Goal: Task Accomplishment & Management: Complete application form

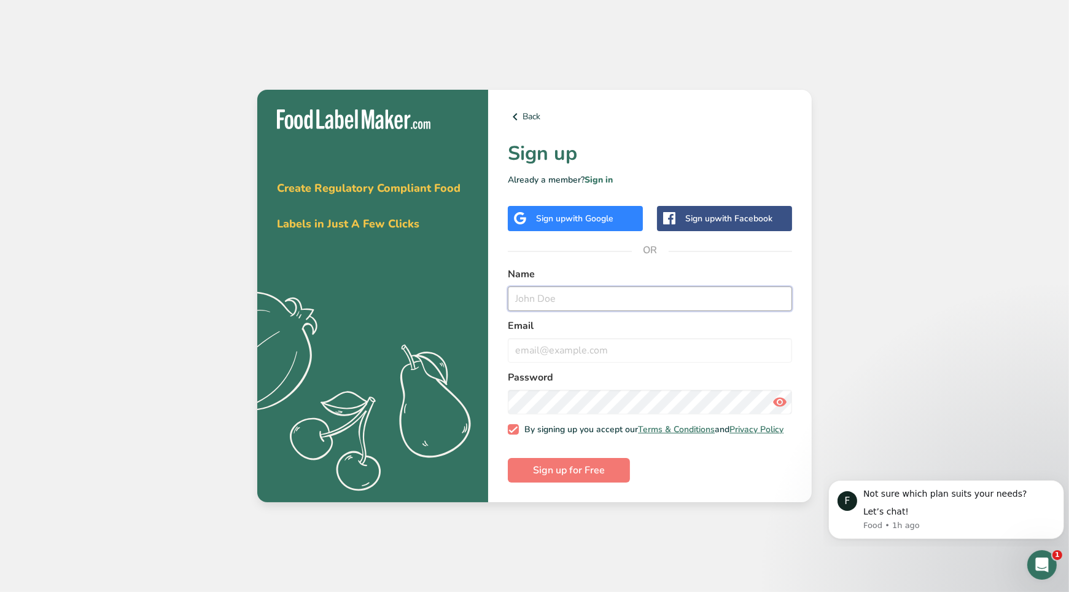
click at [708, 288] on input "text" at bounding box center [650, 298] width 284 height 25
type input "[PERSON_NAME]"
type input "[EMAIL_ADDRESS][DOMAIN_NAME]"
click at [784, 397] on icon at bounding box center [780, 402] width 15 height 22
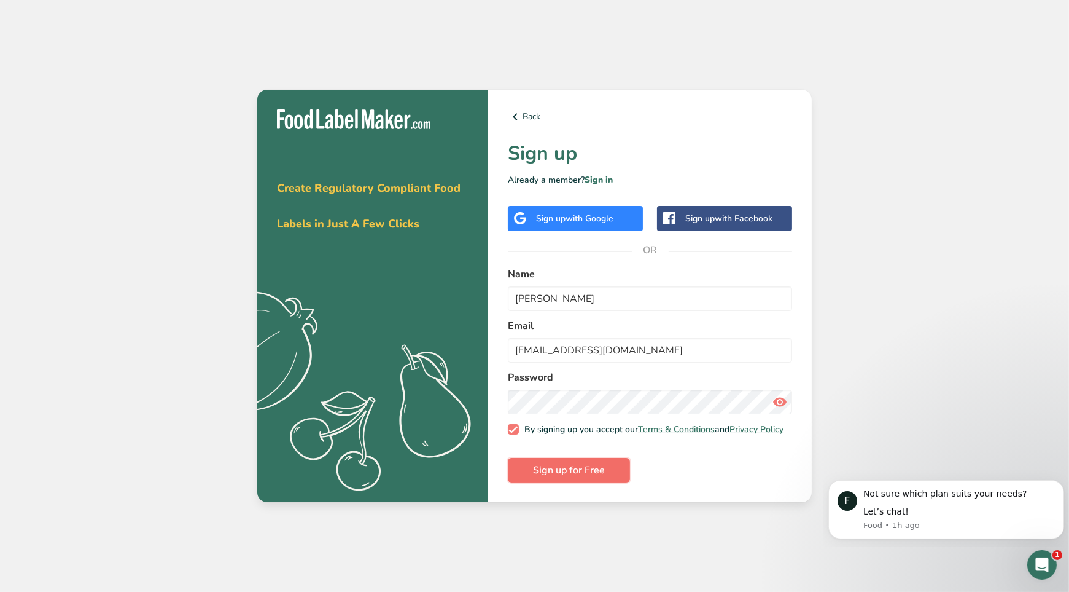
click at [595, 477] on span "Sign up for Free" at bounding box center [569, 470] width 72 height 15
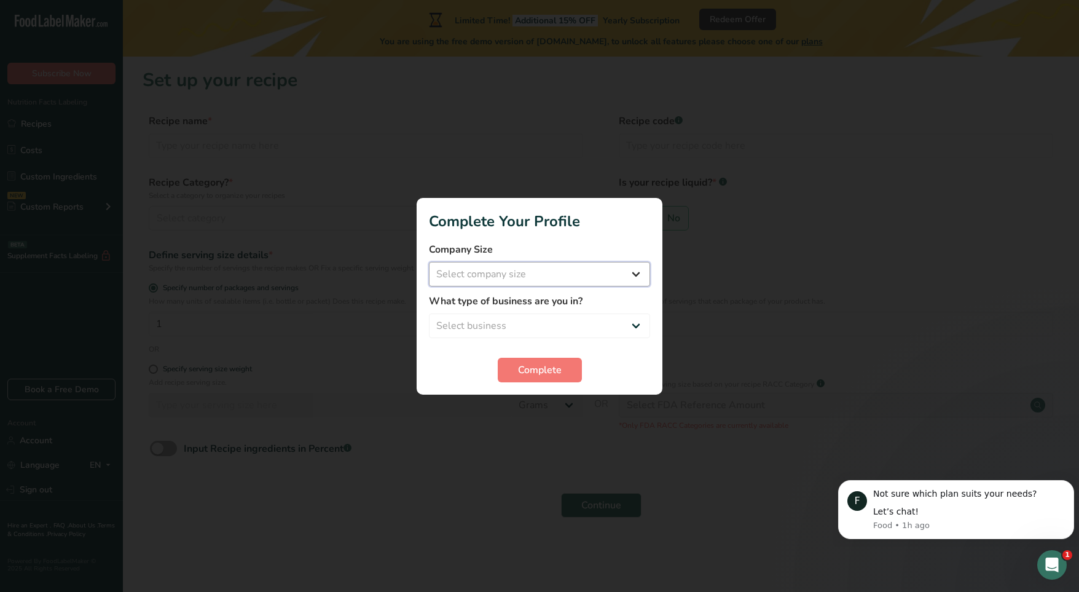
click at [633, 277] on select "Select company size Fewer than 10 Employees 10 to 50 Employees 51 to 500 Employ…" at bounding box center [539, 274] width 221 height 25
select select "1"
click at [429, 262] on select "Select company size Fewer than 10 Employees 10 to 50 Employees 51 to 500 Employ…" at bounding box center [539, 274] width 221 height 25
click at [625, 319] on select "Select business Packaged Food Manufacturer Restaurant & Cafe Bakery Meal Plans …" at bounding box center [539, 325] width 221 height 25
select select "1"
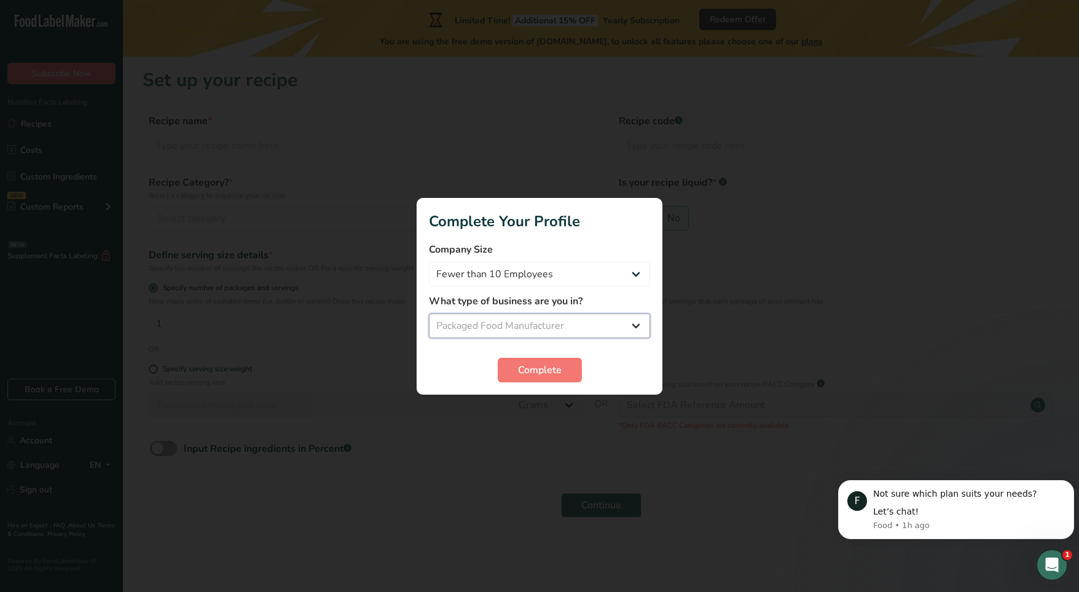
click at [429, 313] on select "Select business Packaged Food Manufacturer Restaurant & Cafe Bakery Meal Plans …" at bounding box center [539, 325] width 221 height 25
click at [545, 372] on span "Complete" at bounding box center [540, 369] width 44 height 15
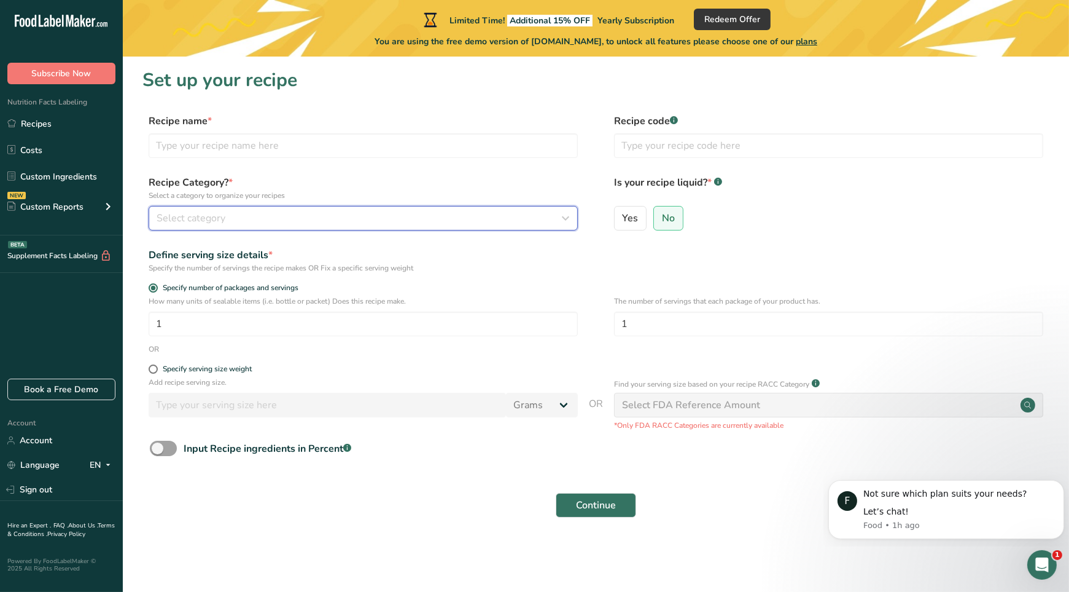
click at [182, 220] on span "Select category" at bounding box center [191, 218] width 69 height 15
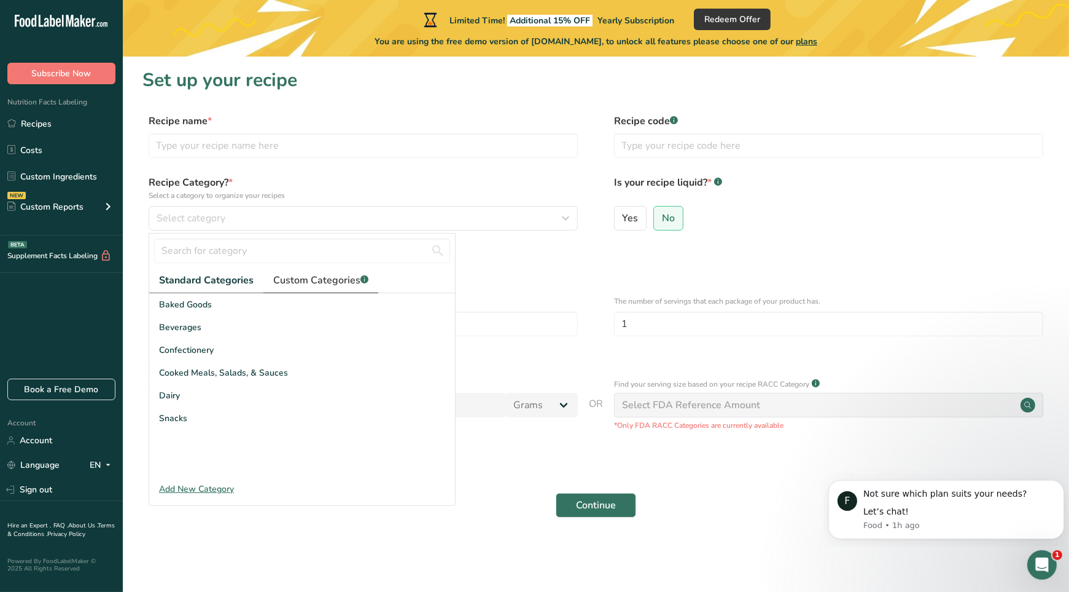
click at [319, 280] on span "Custom Categories .a-a{fill:#347362;}.b-a{fill:#fff;}" at bounding box center [320, 280] width 95 height 15
click at [242, 283] on span "Standard Categories" at bounding box center [205, 280] width 93 height 15
click at [199, 485] on div "Add New Category" at bounding box center [302, 488] width 306 height 13
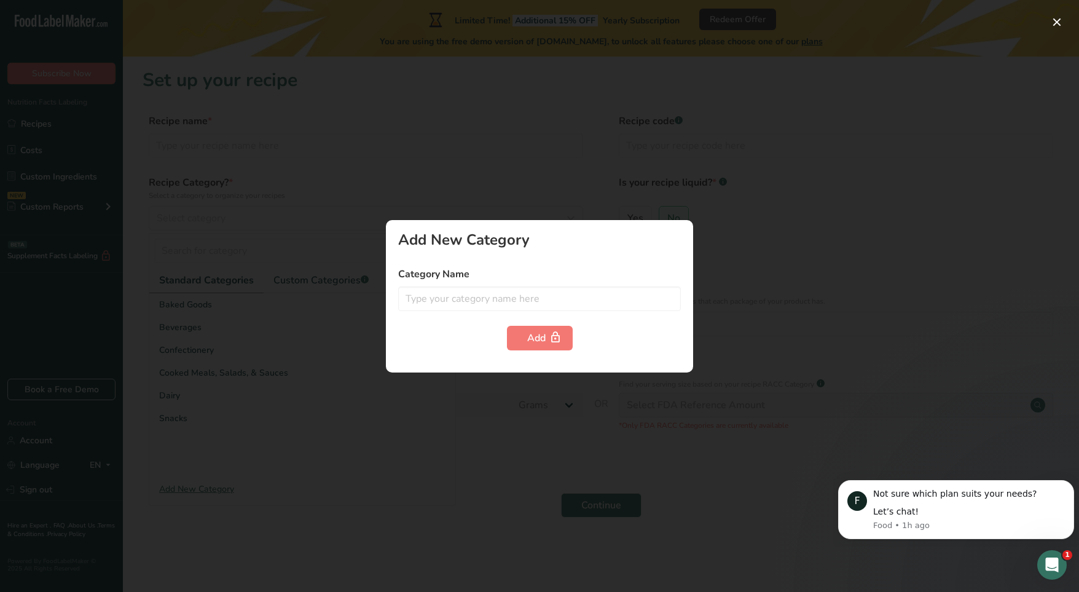
click at [244, 343] on div at bounding box center [539, 296] width 1079 height 592
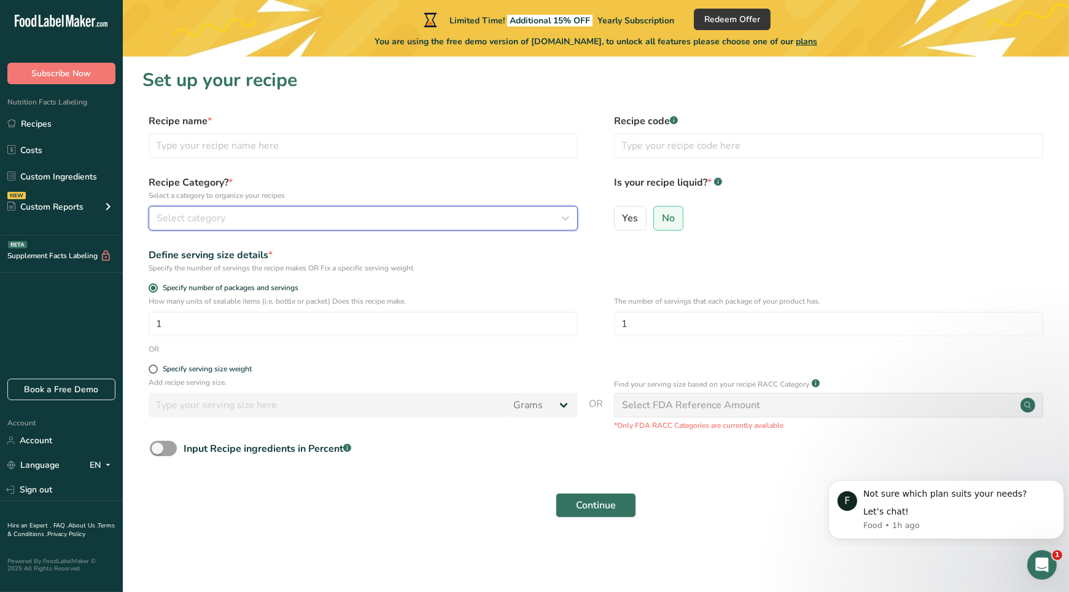
click at [243, 216] on div "Select category" at bounding box center [360, 218] width 406 height 15
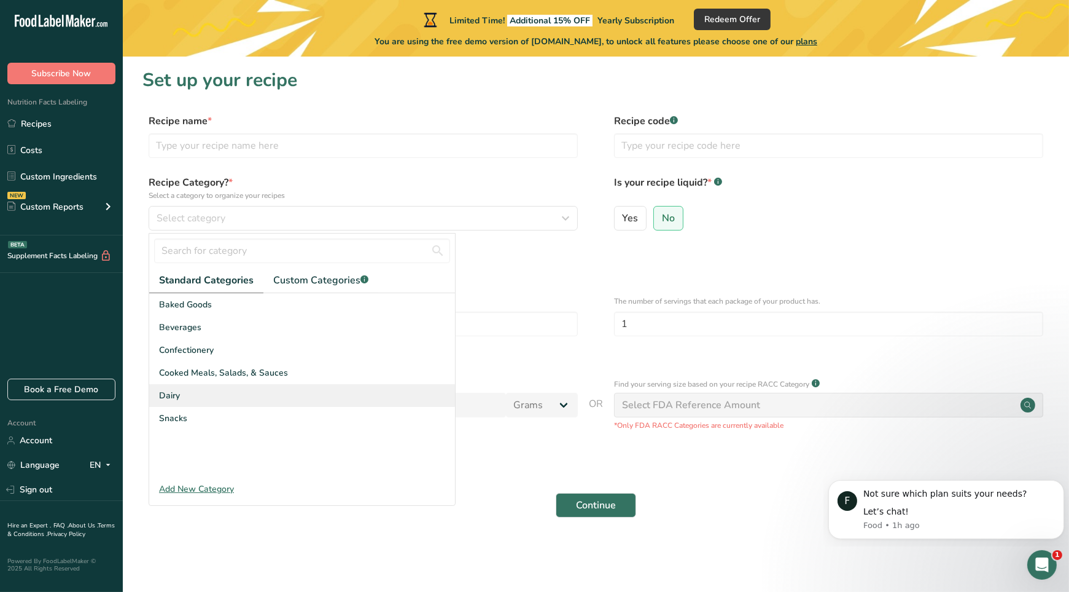
click at [179, 396] on span "Dairy" at bounding box center [169, 395] width 21 height 13
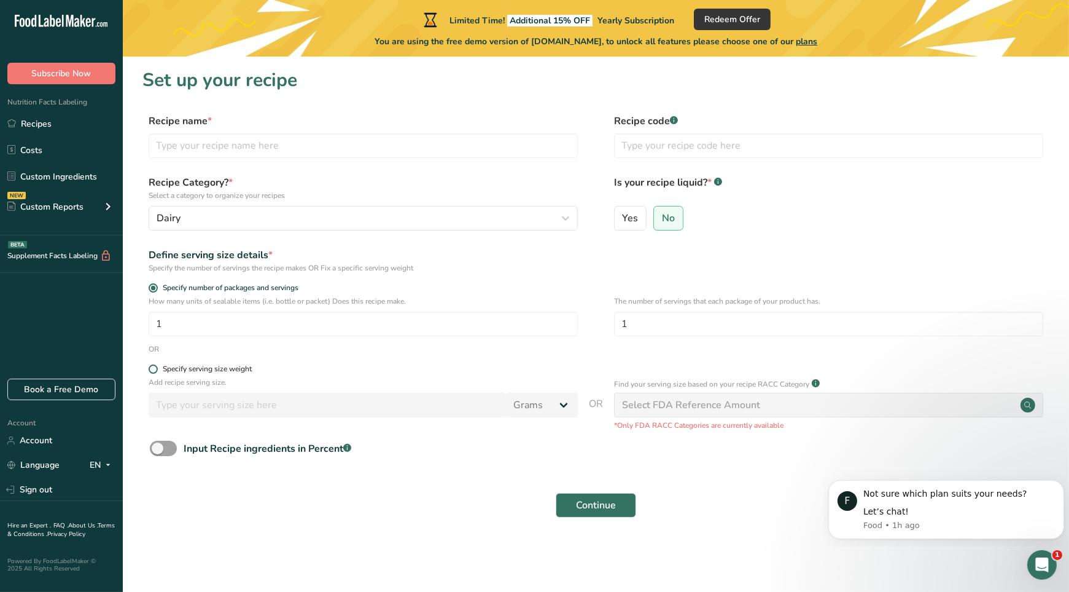
click at [155, 366] on span at bounding box center [153, 368] width 9 height 9
click at [155, 366] on input "Specify serving size weight" at bounding box center [153, 369] width 8 height 8
radio input "true"
radio input "false"
click at [569, 401] on select "Grams kg mg mcg lb oz l mL fl oz tbsp tsp cup qt gallon" at bounding box center [542, 404] width 72 height 25
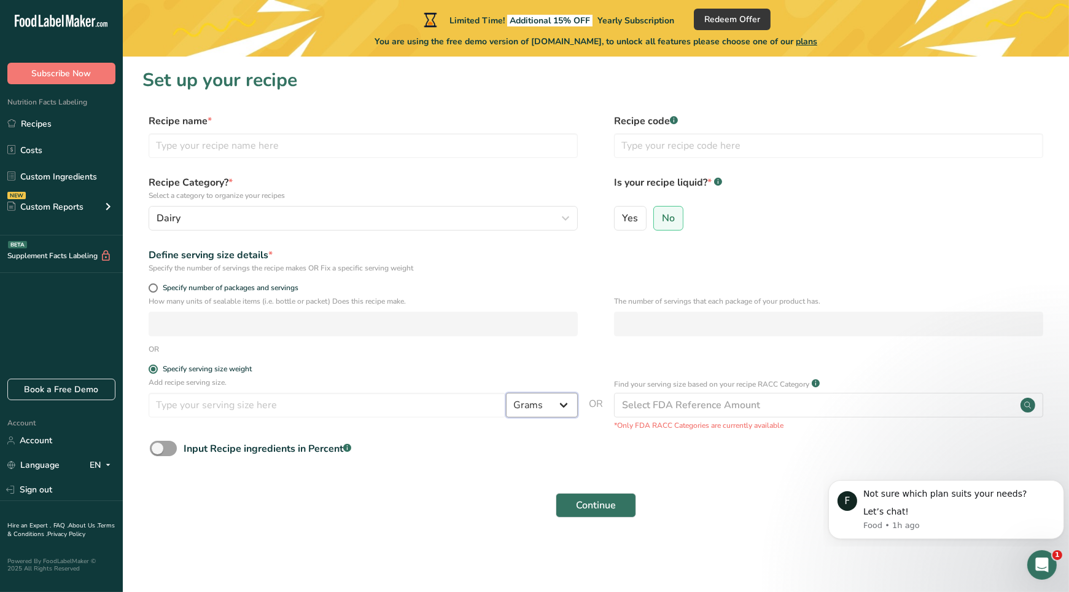
select select "21"
click at [507, 392] on select "Grams kg mg mcg lb oz l mL fl oz tbsp tsp cup qt gallon" at bounding box center [542, 404] width 72 height 25
select select "22"
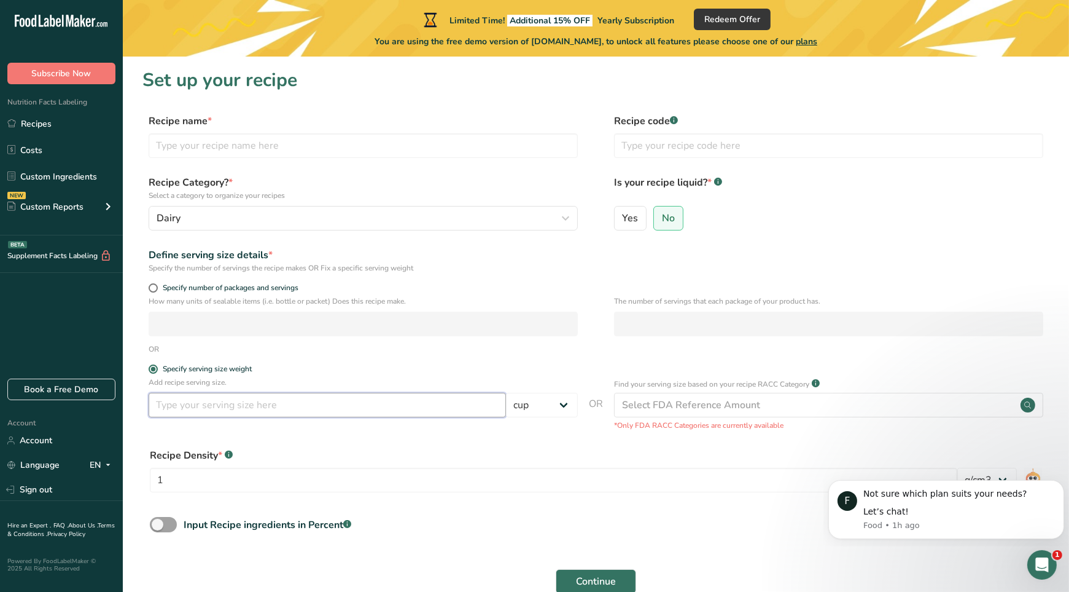
click at [439, 400] on input "number" at bounding box center [327, 404] width 357 height 25
type input "2"
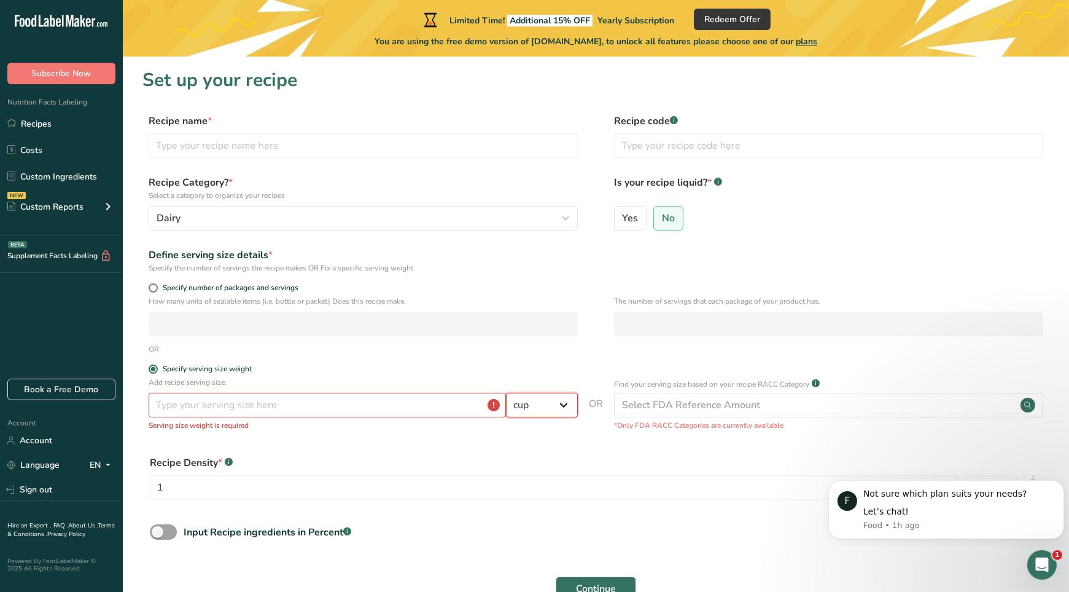
click at [570, 405] on select "Grams kg mg mcg lb oz l mL fl oz tbsp tsp cup qt gallon" at bounding box center [542, 404] width 72 height 25
click at [1005, 404] on div "Select FDA Reference Amount" at bounding box center [828, 404] width 429 height 25
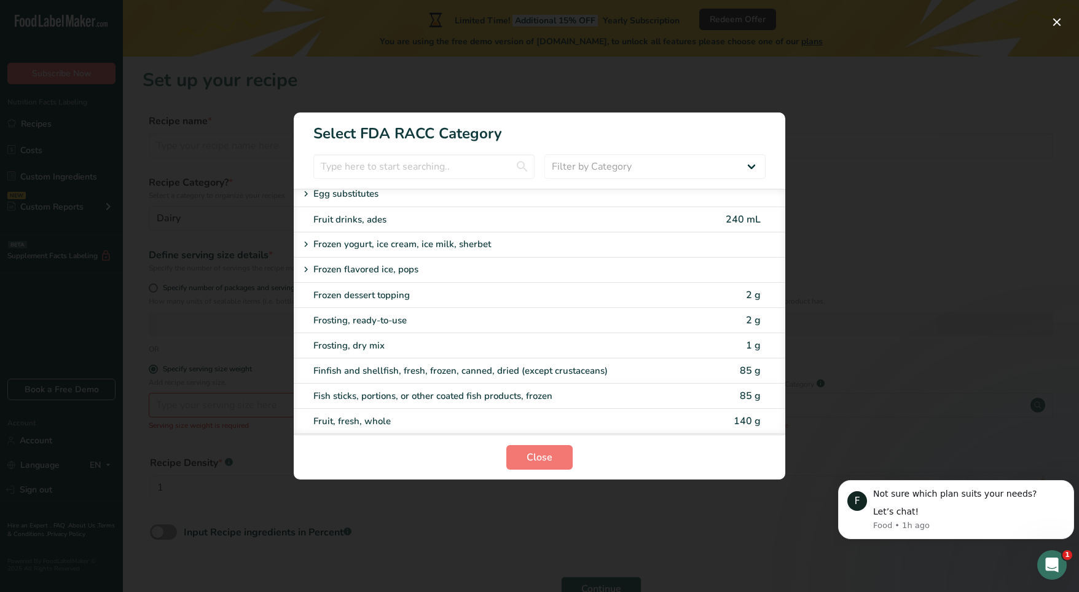
scroll to position [979, 0]
click at [305, 235] on icon "RACC Category Selection Modal" at bounding box center [305, 243] width 11 height 17
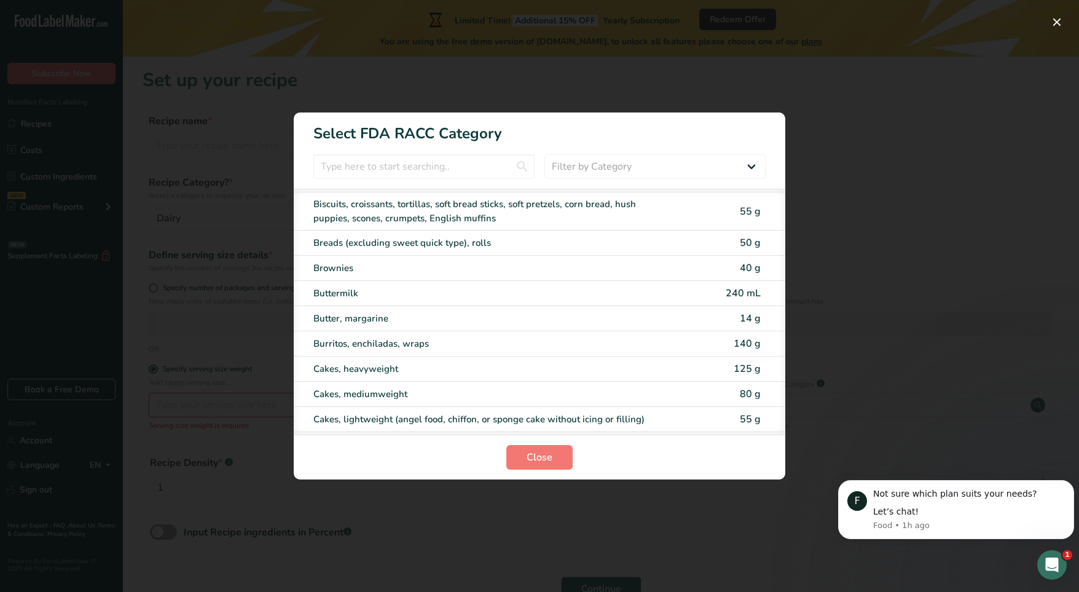
scroll to position [0, 0]
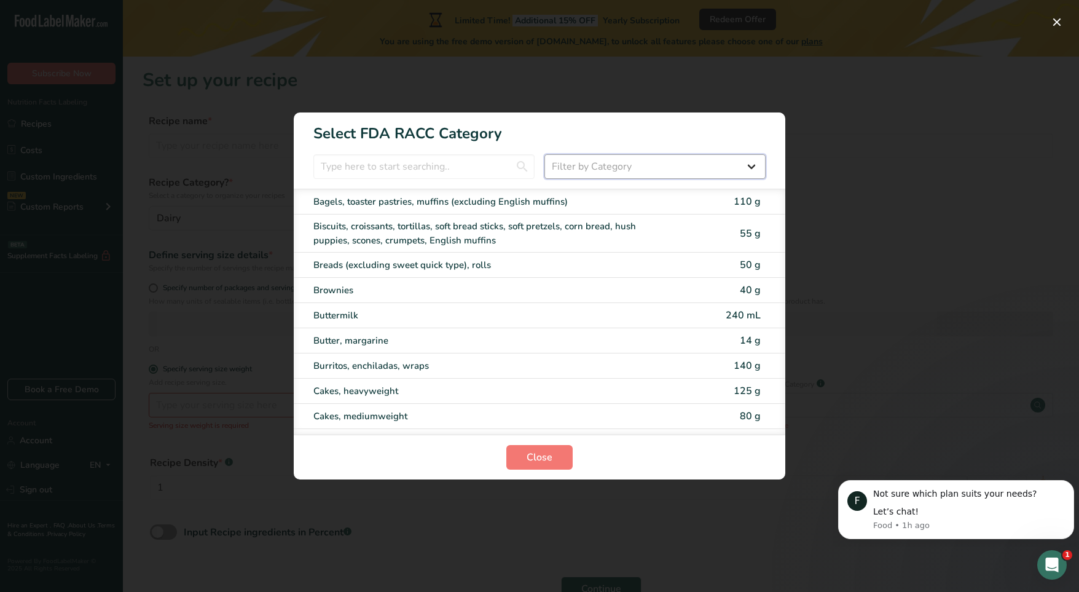
click at [636, 166] on select "Filter by Category All Bakery products [GEOGRAPHIC_DATA] Cereals and other grai…" at bounding box center [654, 166] width 221 height 25
click at [544, 154] on select "Filter by Category All Bakery products [GEOGRAPHIC_DATA] Cereals and other grai…" at bounding box center [654, 166] width 221 height 25
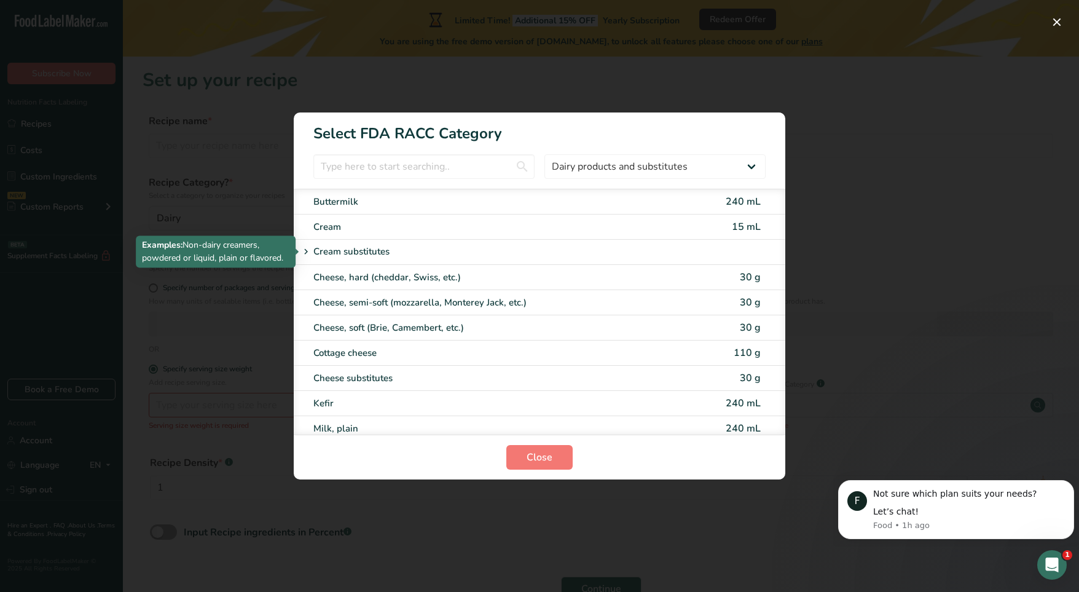
click at [306, 249] on icon "RACC Category Selection Modal" at bounding box center [305, 251] width 11 height 17
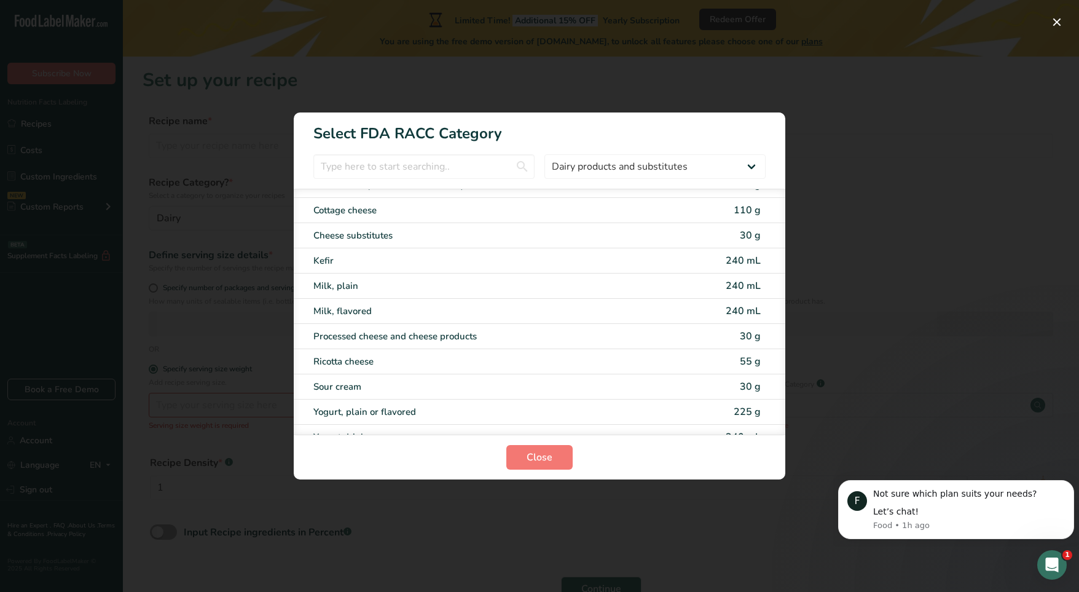
scroll to position [208, 0]
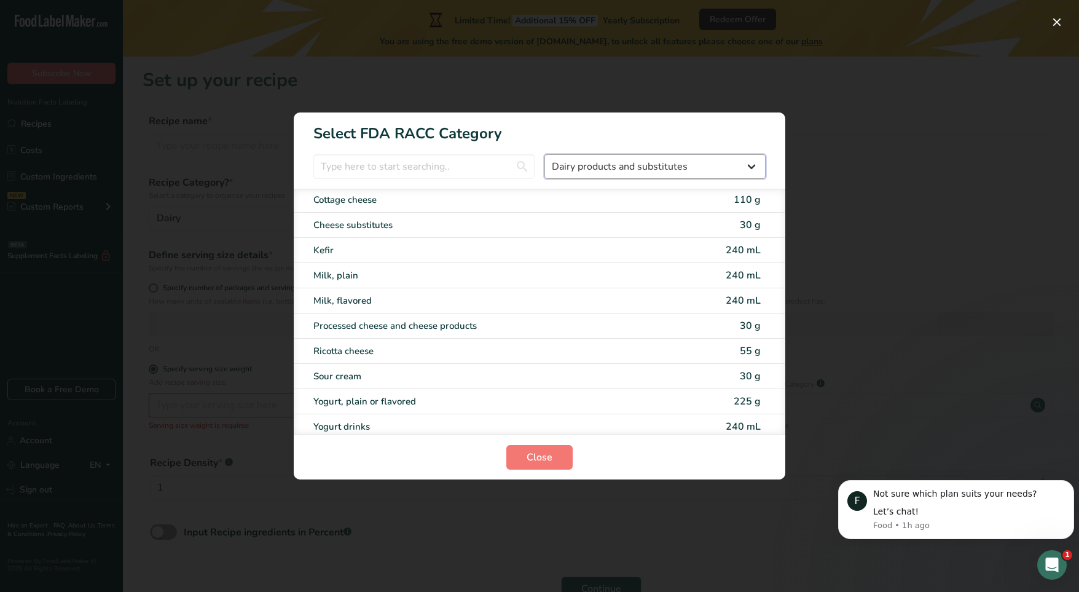
click at [706, 166] on select "All Bakery products [GEOGRAPHIC_DATA] Cereals and other grain products Dairy pr…" at bounding box center [654, 166] width 221 height 25
select select "9"
click at [544, 154] on select "All Bakery products [GEOGRAPHIC_DATA] Cereals and other grain products Dairy pr…" at bounding box center [654, 166] width 221 height 25
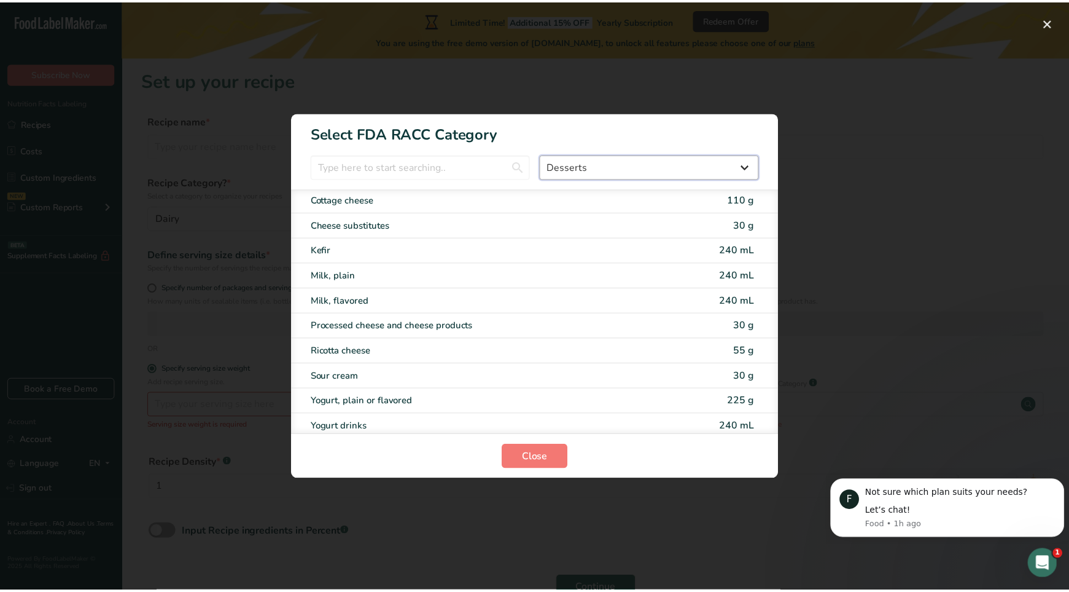
scroll to position [0, 0]
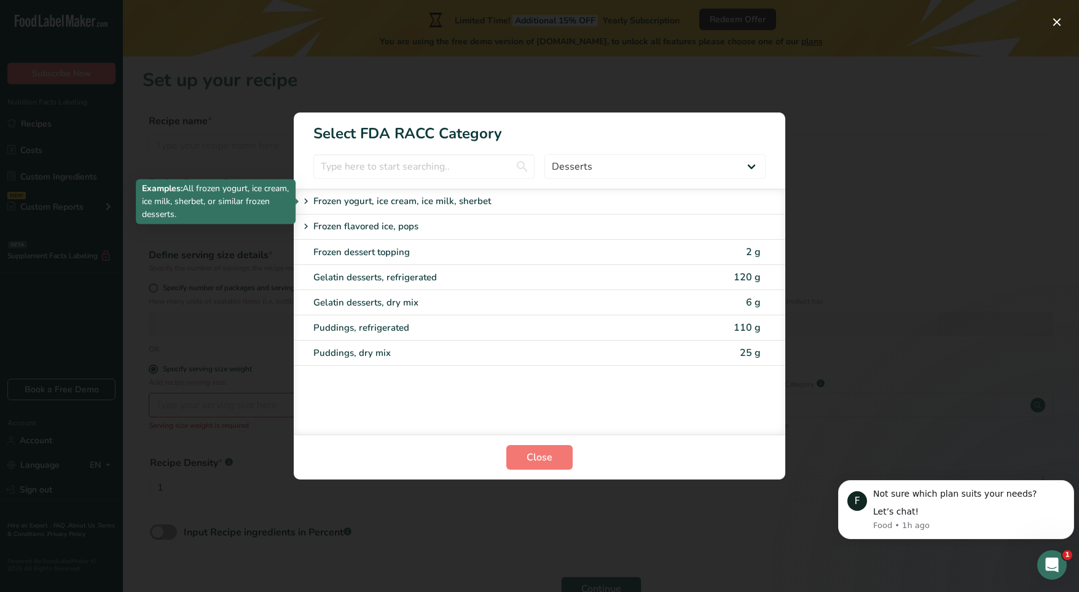
click at [307, 201] on icon "RACC Category Selection Modal" at bounding box center [305, 201] width 11 height 17
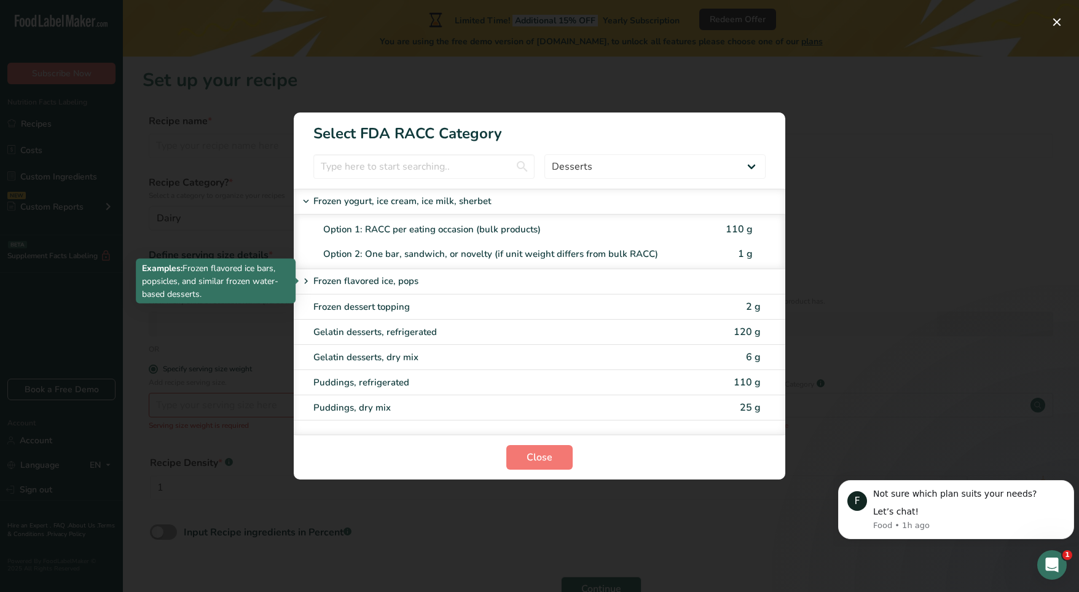
click at [302, 280] on icon "RACC Category Selection Modal" at bounding box center [305, 281] width 11 height 17
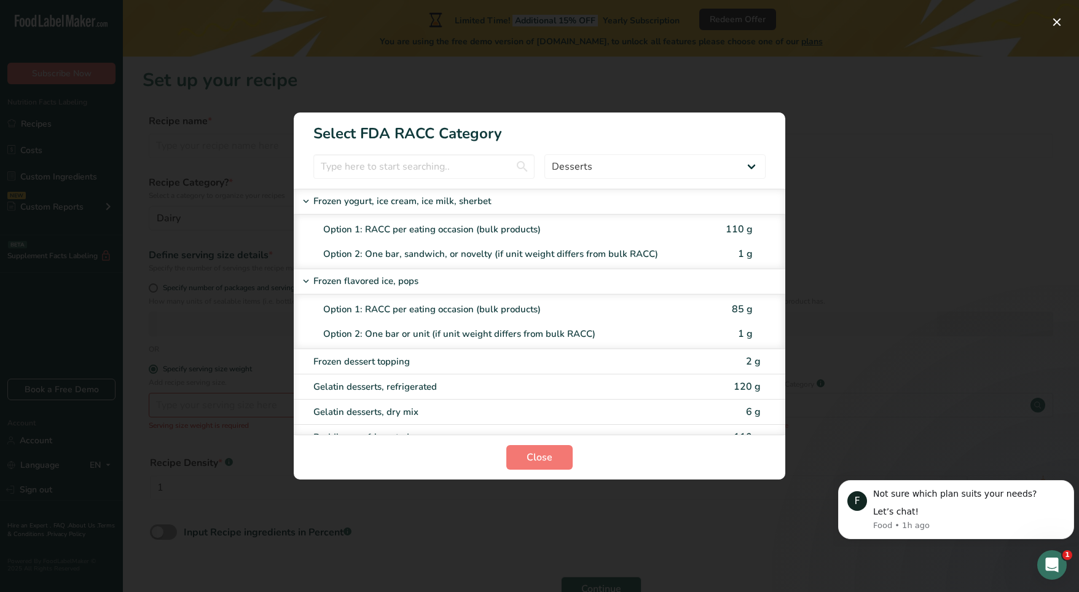
click at [408, 228] on div "Option 1: RACC per eating occasion (bulk products)" at bounding box center [519, 229] width 392 height 14
type input "110"
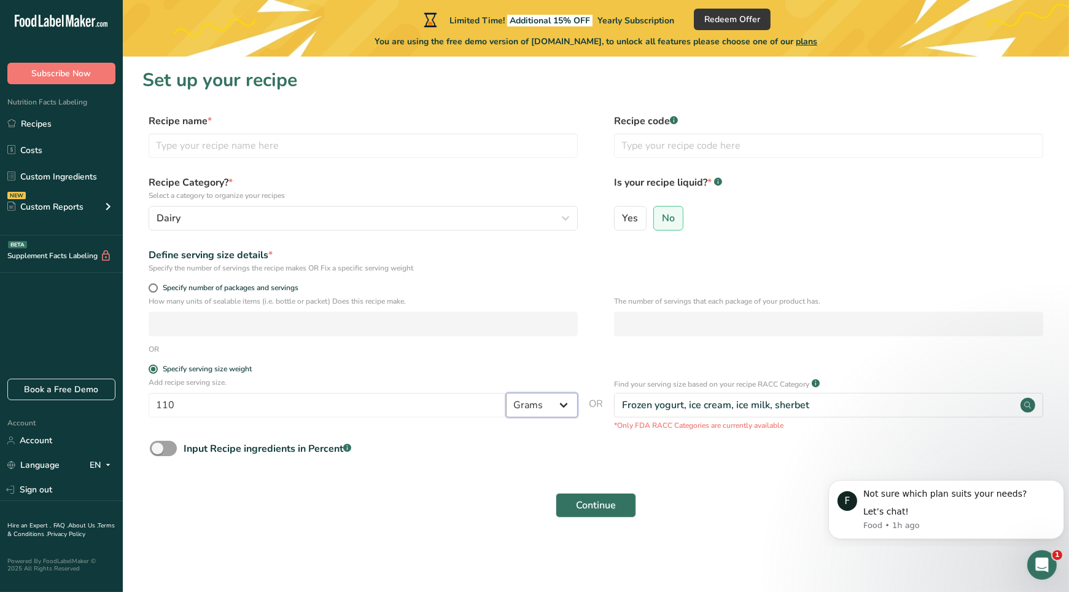
click at [556, 404] on select "Grams kg mg mcg lb oz l mL fl oz tbsp tsp cup qt gallon" at bounding box center [542, 404] width 72 height 25
select select "21"
click at [507, 392] on select "Grams kg mg mcg lb oz l mL fl oz tbsp tsp cup qt gallon" at bounding box center [542, 404] width 72 height 25
select select "22"
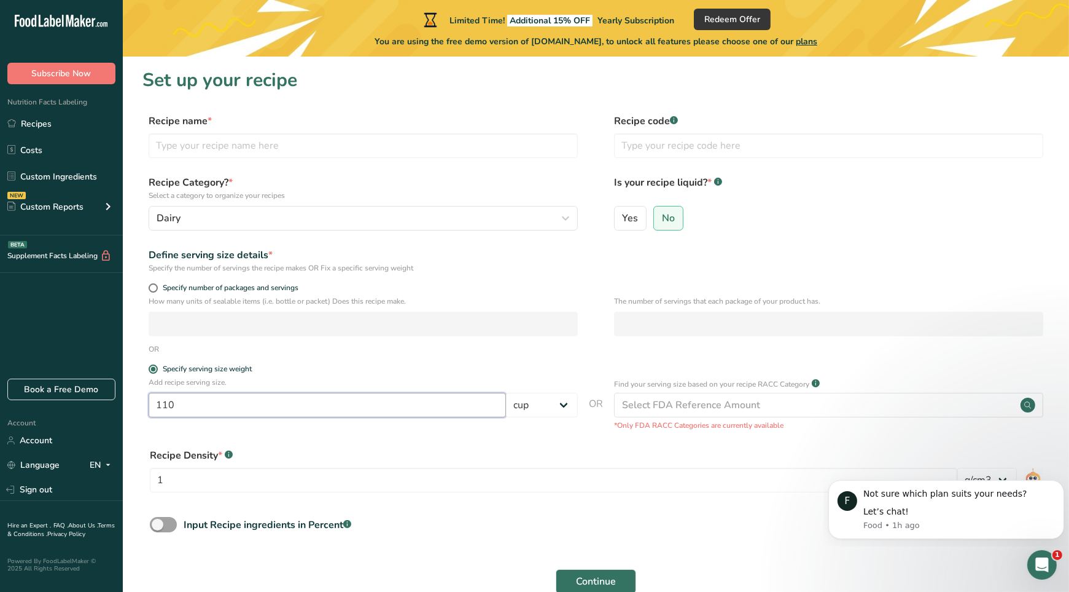
click at [442, 407] on input "110" at bounding box center [327, 404] width 357 height 25
type input "0.67"
click at [468, 437] on form "Recipe name * Recipe code .a-a{fill:#347362;}.b-a{fill:#fff;} Recipe Category? …" at bounding box center [596, 357] width 907 height 487
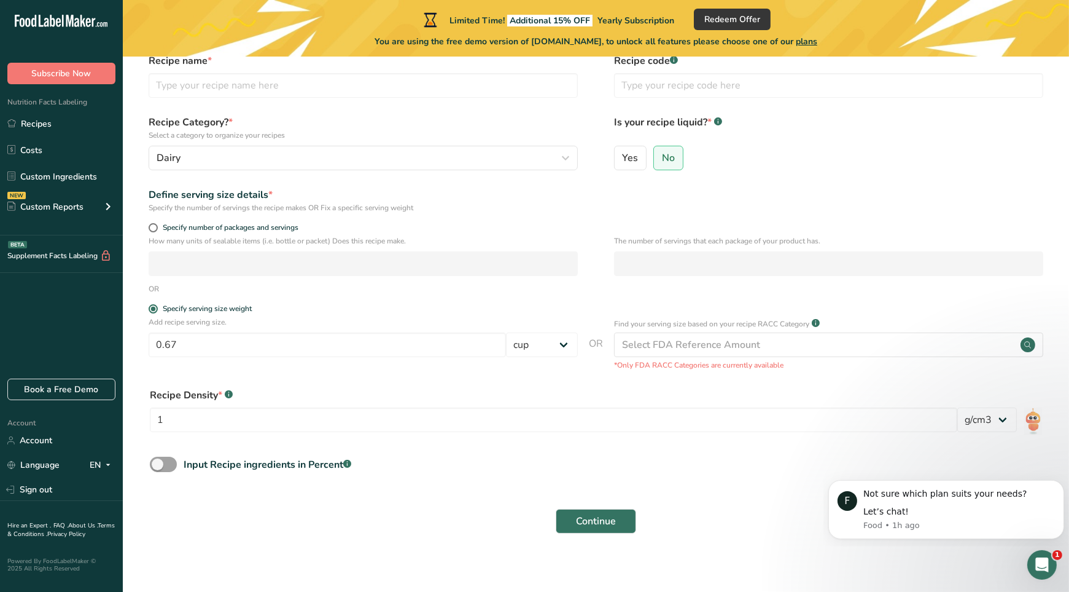
scroll to position [65, 0]
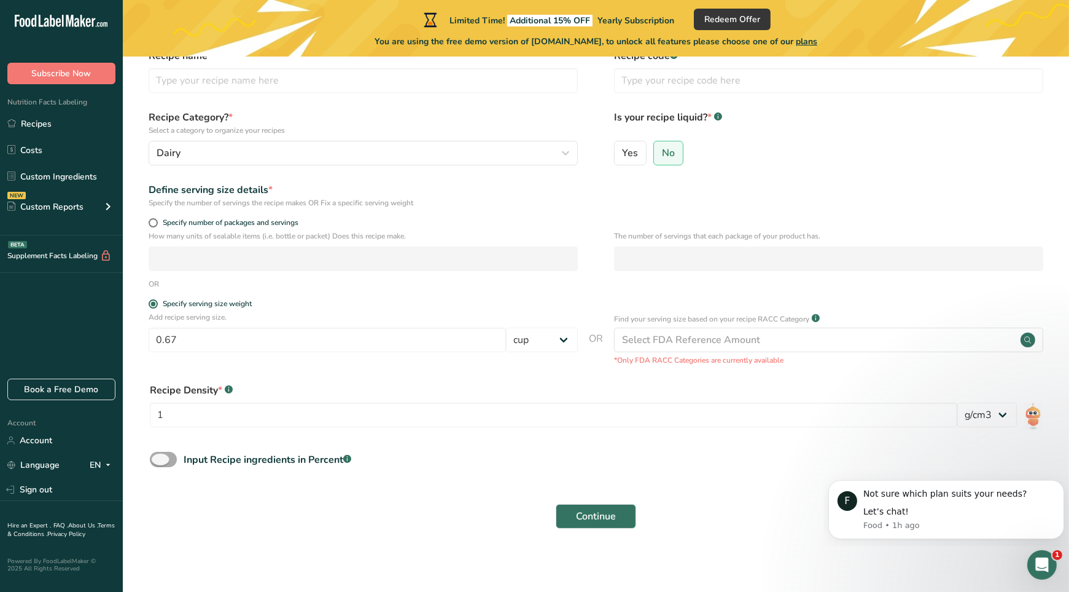
click at [170, 458] on span at bounding box center [163, 458] width 27 height 15
click at [158, 458] on input "Input Recipe ingredients in Percent .a-a{fill:#347362;}.b-a{fill:#fff;}" at bounding box center [154, 459] width 8 height 8
checkbox input "true"
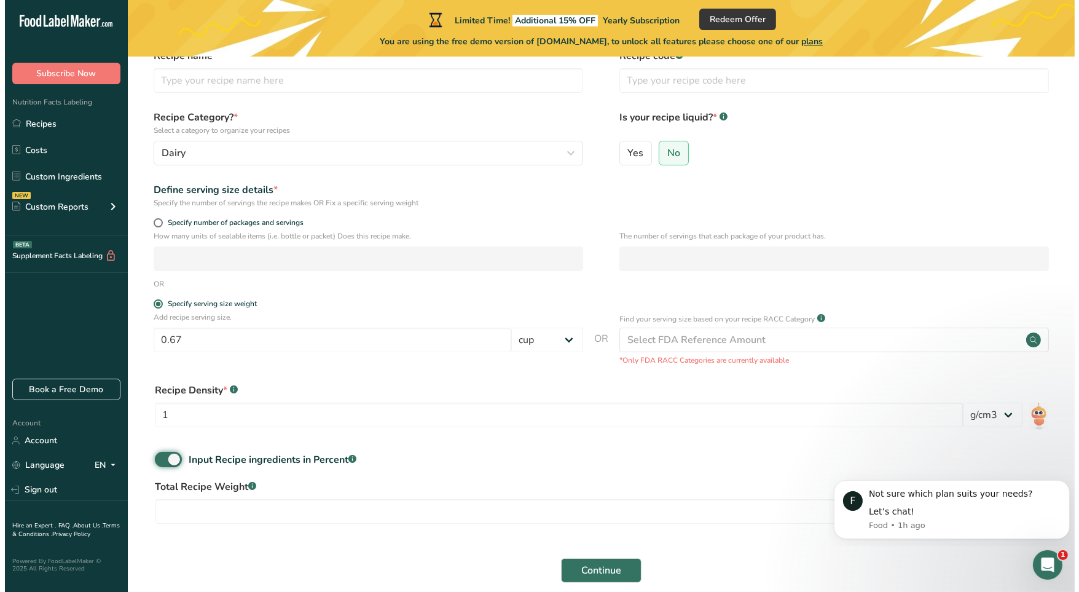
scroll to position [0, 0]
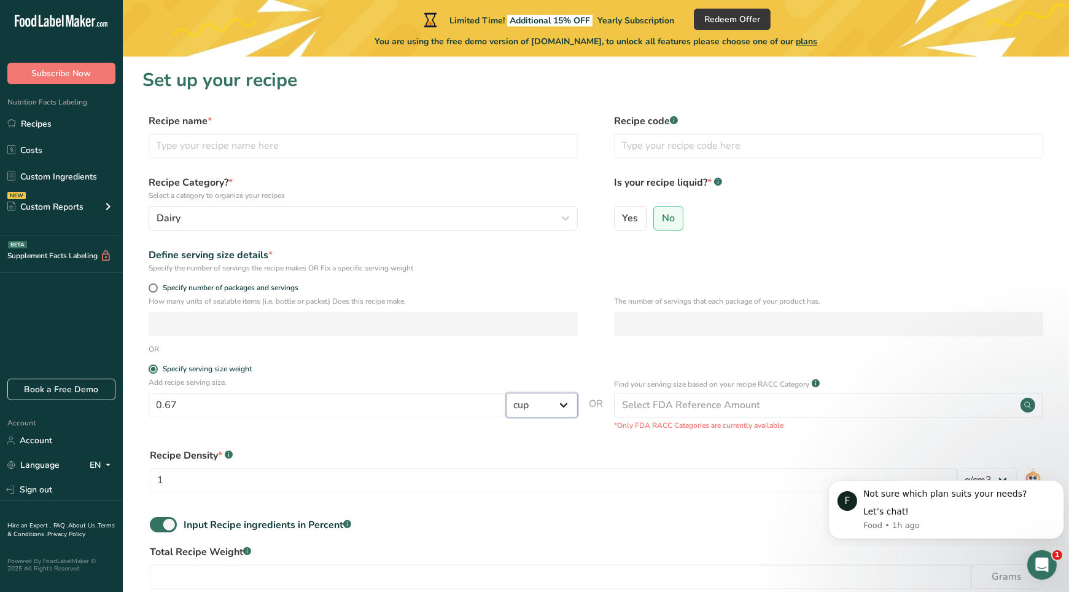
click at [571, 407] on select "Grams kg mg mcg lb oz l mL fl oz tbsp tsp cup qt gallon" at bounding box center [542, 404] width 72 height 25
select select "0"
click at [507, 392] on select "Grams kg mg mcg lb oz l mL fl oz tbsp tsp cup qt gallon" at bounding box center [542, 404] width 72 height 25
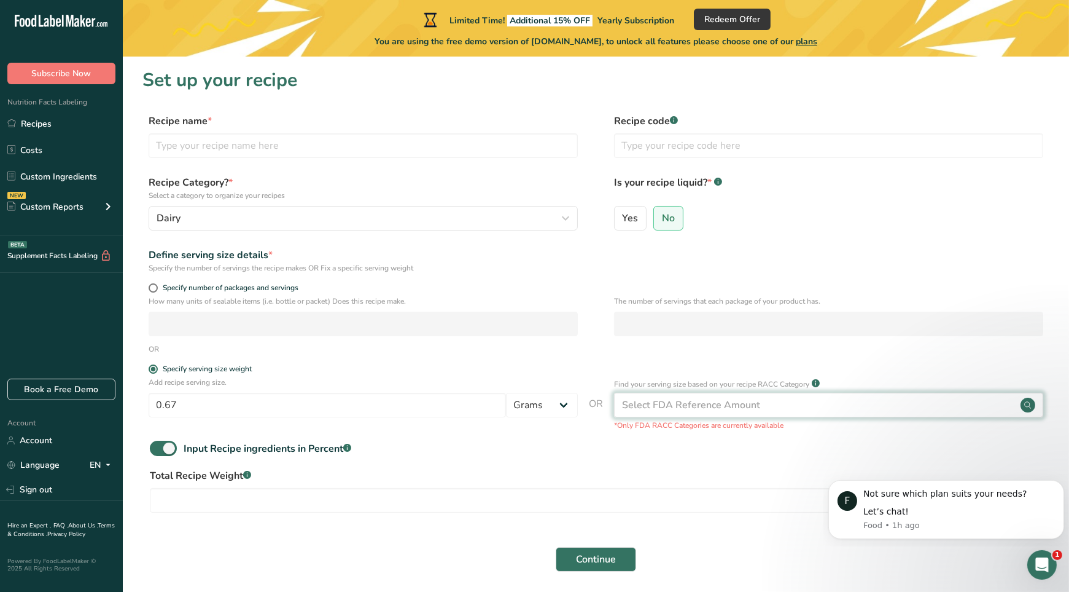
click at [711, 407] on div "Select FDA Reference Amount" at bounding box center [691, 404] width 138 height 15
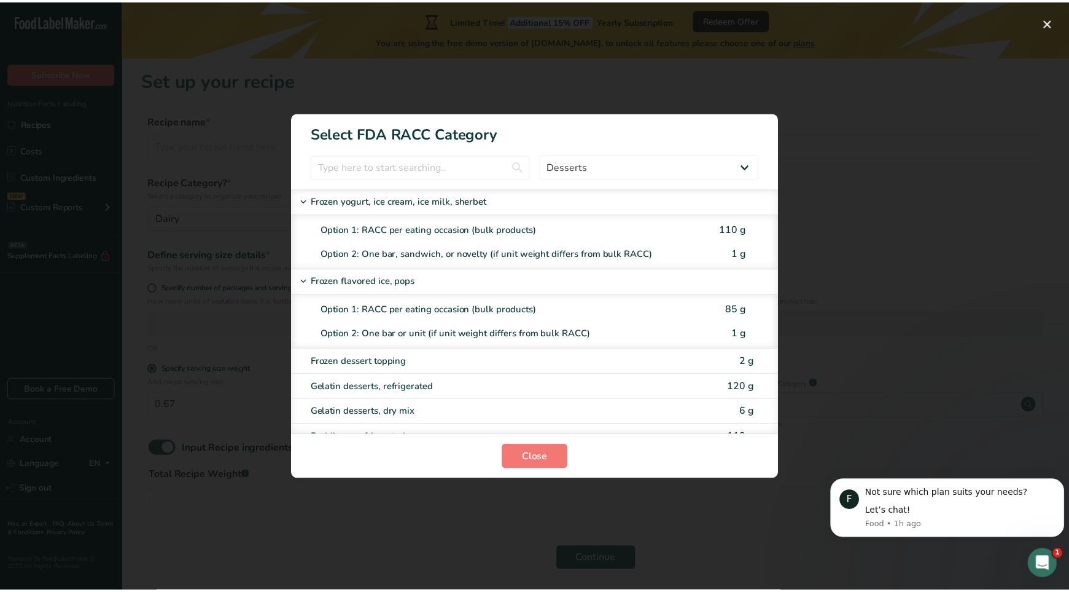
scroll to position [37, 0]
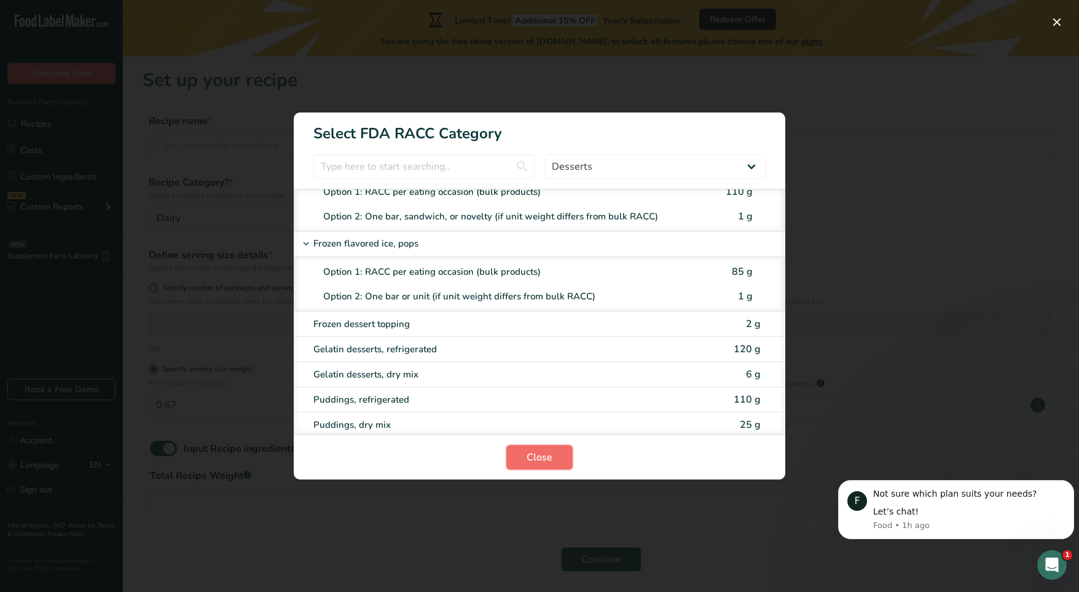
click at [532, 466] on button "Close" at bounding box center [539, 457] width 66 height 25
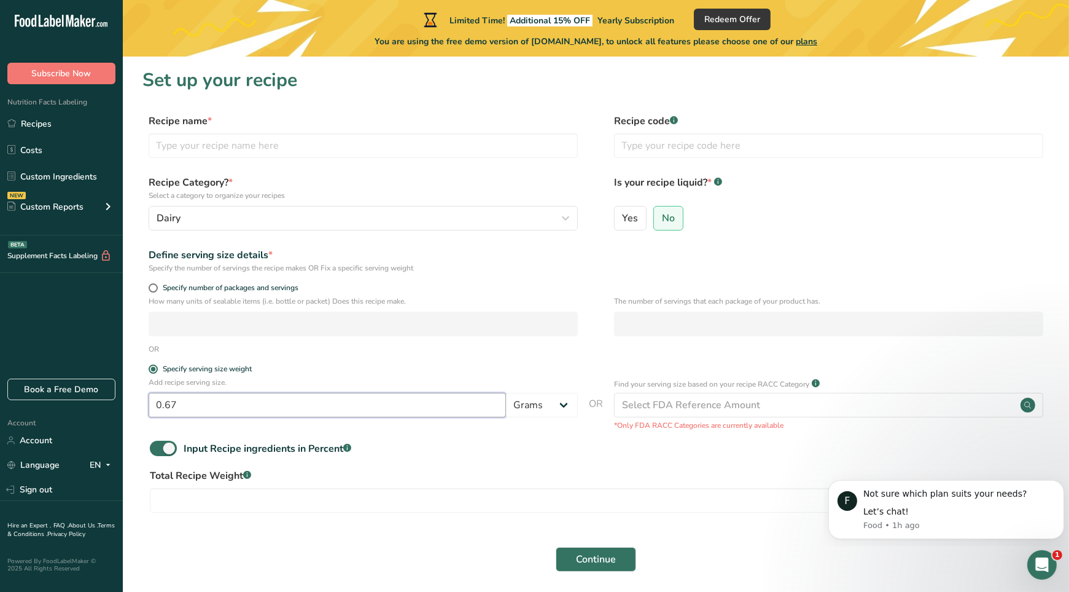
click at [406, 405] on input "0.67" at bounding box center [327, 404] width 357 height 25
type input "88"
click at [437, 346] on div "OR" at bounding box center [596, 348] width 907 height 11
click at [152, 285] on span at bounding box center [153, 287] width 9 height 9
click at [152, 285] on input "Specify number of packages and servings" at bounding box center [153, 288] width 8 height 8
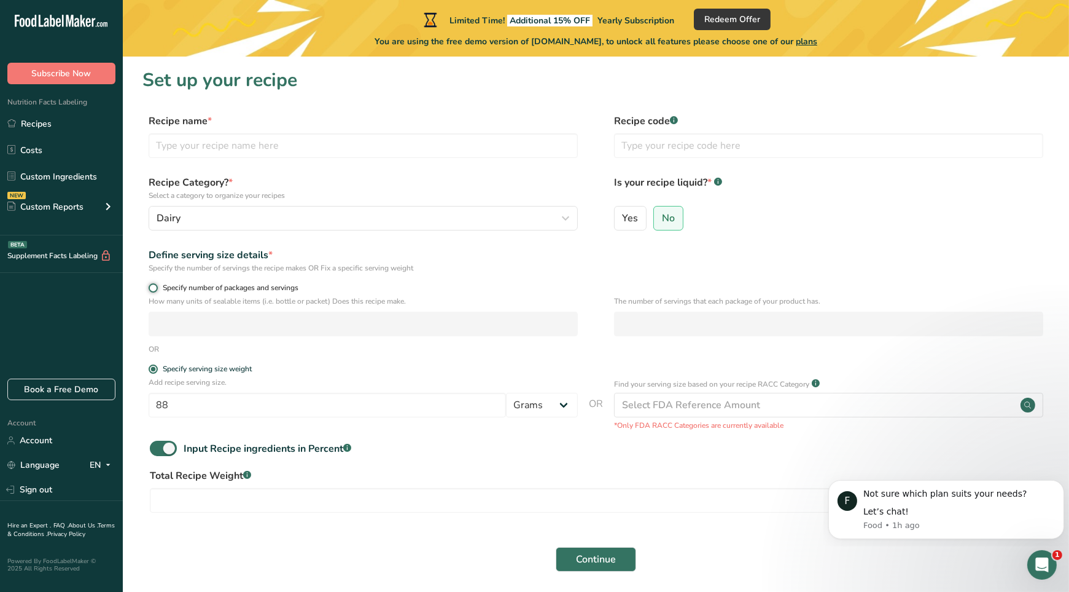
radio input "true"
radio input "false"
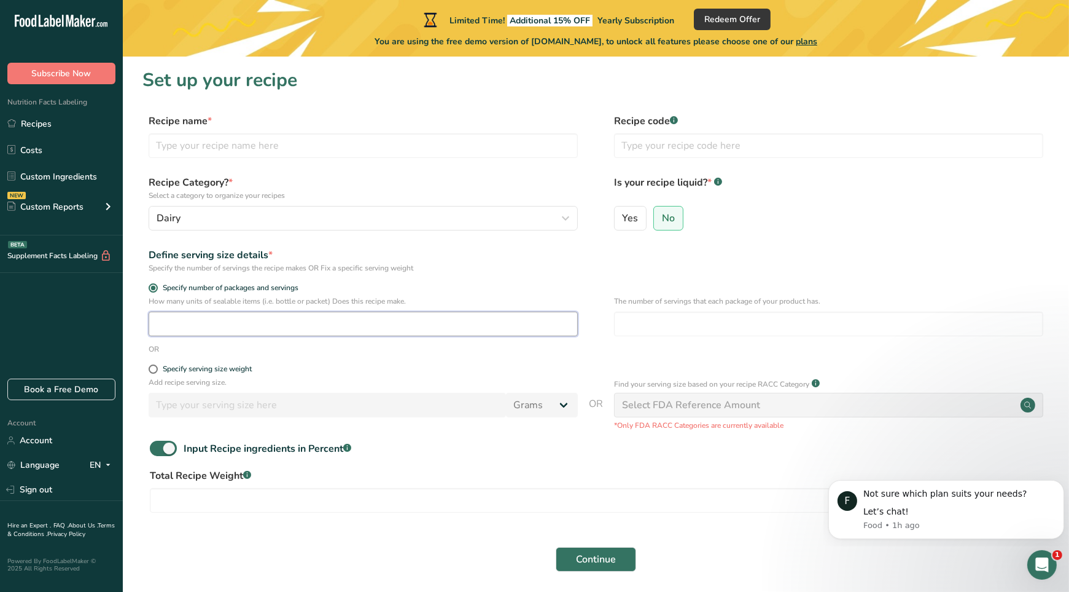
click at [200, 325] on input "number" at bounding box center [363, 323] width 429 height 25
click at [655, 326] on input "number" at bounding box center [828, 323] width 429 height 25
click at [689, 327] on input "number" at bounding box center [828, 323] width 429 height 25
type input "3"
click at [545, 318] on input "number" at bounding box center [363, 323] width 429 height 25
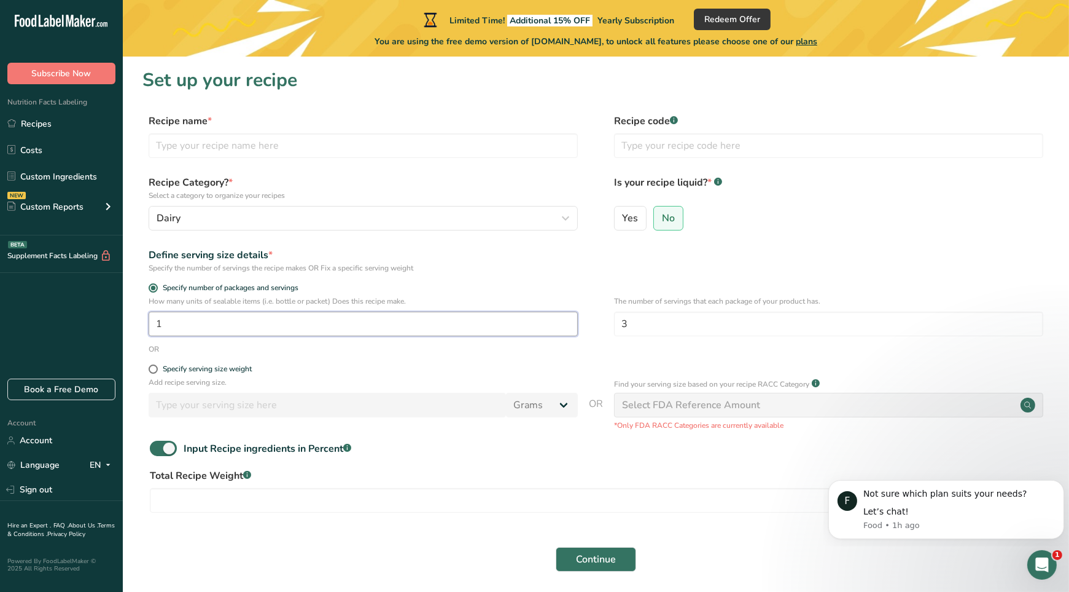
type input "1"
click at [563, 279] on form "Recipe name * Recipe code .a-a{fill:#347362;}.b-a{fill:#fff;} Recipe Category? …" at bounding box center [596, 346] width 907 height 465
click at [527, 154] on input "text" at bounding box center [363, 145] width 429 height 25
type input "FitWhip Frozen Dessert"
click at [668, 151] on input "text" at bounding box center [828, 145] width 429 height 25
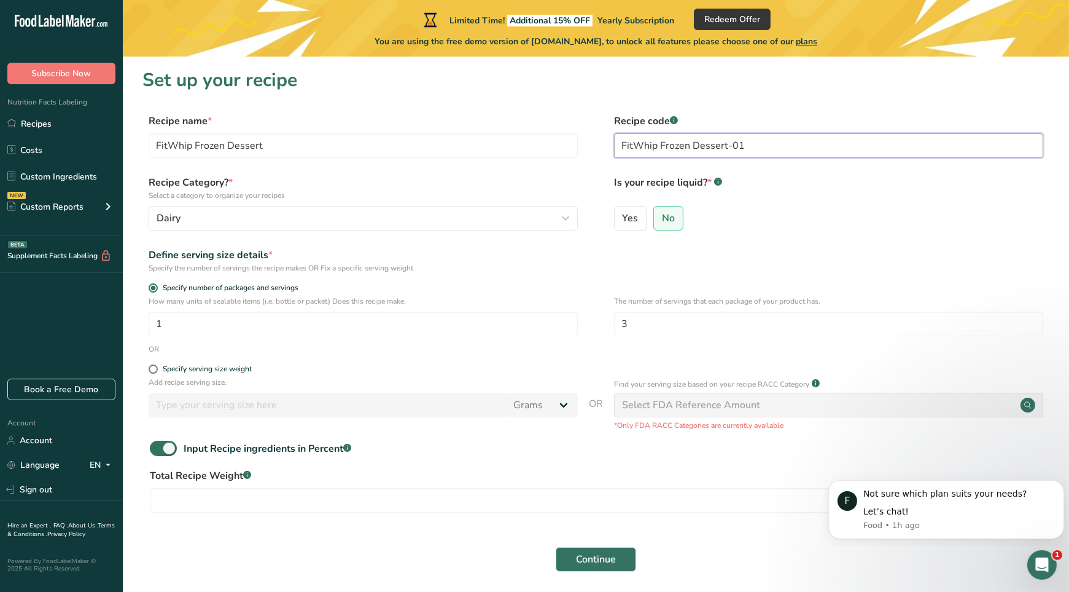
type input "FitWhip Frozen Dessert-01"
click at [585, 171] on form "Recipe name * FitWhip Frozen Dessert Recipe code .a-a{fill:#347362;}.b-a{fill:#…" at bounding box center [596, 346] width 907 height 465
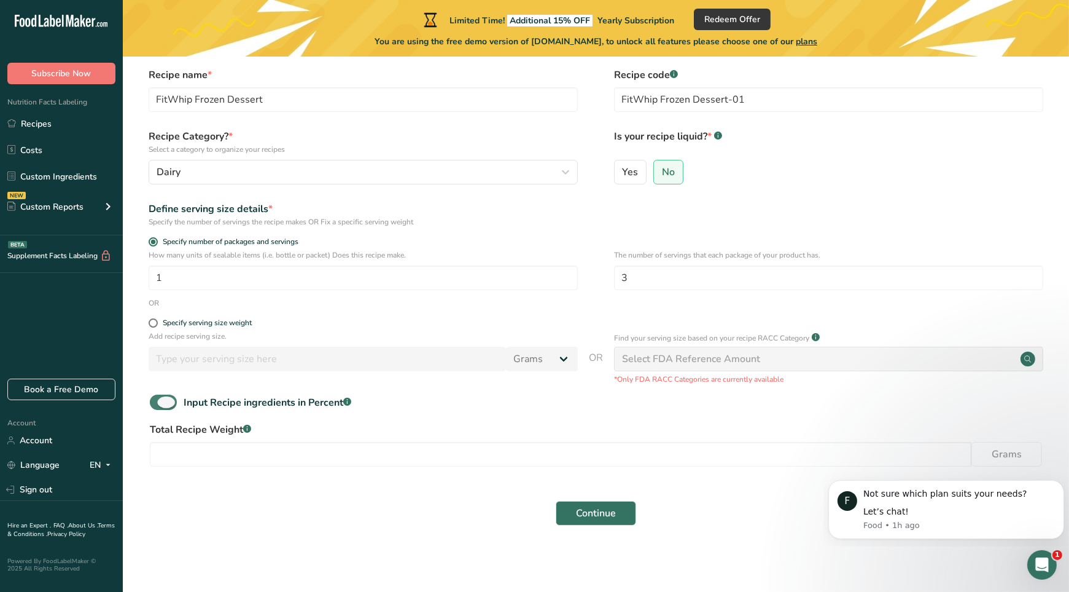
click at [157, 403] on span at bounding box center [163, 401] width 27 height 15
click at [157, 403] on input "Input Recipe ingredients in Percent .a-a{fill:#347362;}.b-a{fill:#fff;}" at bounding box center [154, 402] width 8 height 8
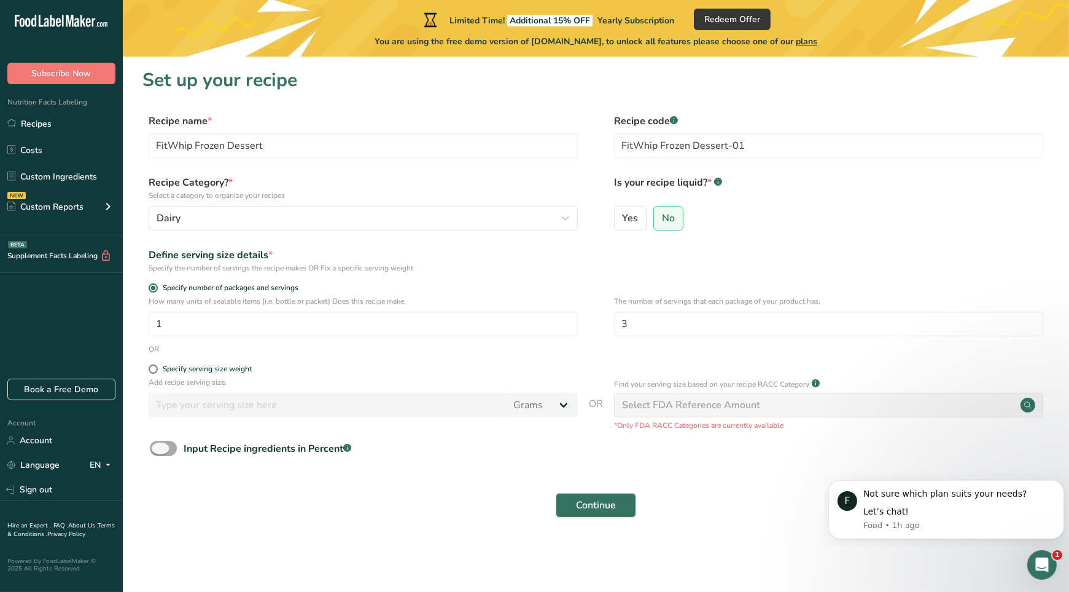
click at [169, 446] on span at bounding box center [163, 447] width 27 height 15
click at [158, 446] on input "Input Recipe ingredients in Percent .a-a{fill:#347362;}.b-a{fill:#fff;}" at bounding box center [154, 448] width 8 height 8
checkbox input "true"
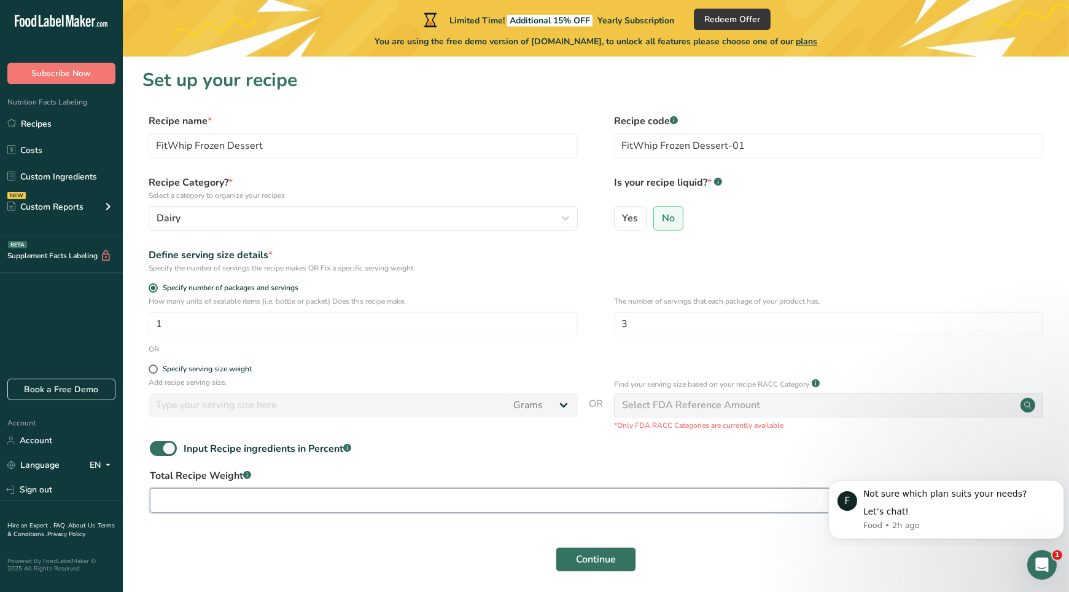
click at [278, 496] on input "number" at bounding box center [561, 500] width 822 height 25
type input "376"
click at [601, 564] on span "Continue" at bounding box center [596, 559] width 40 height 15
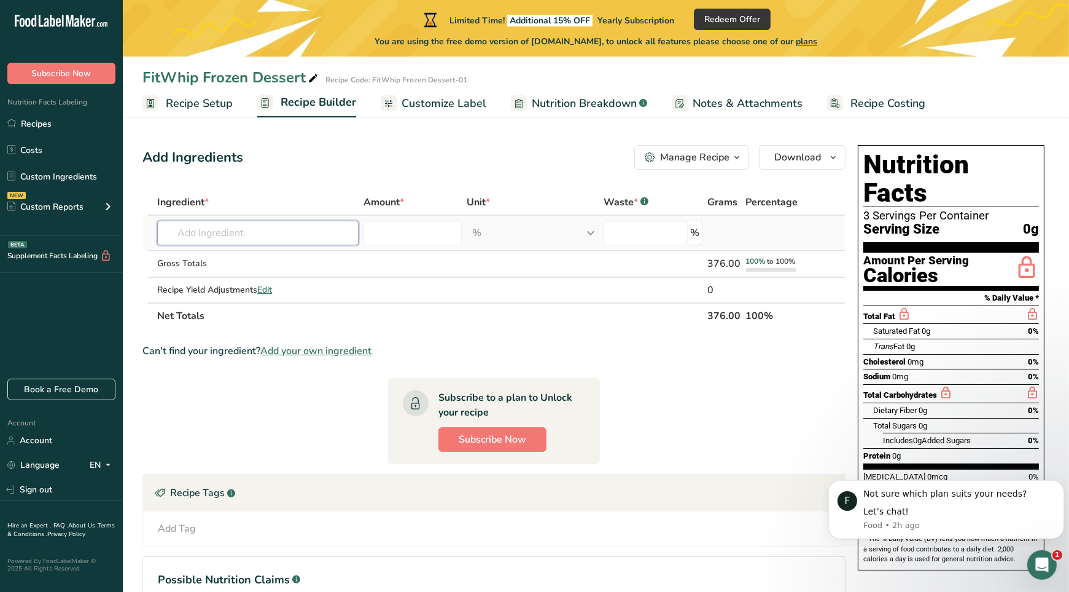
click at [300, 235] on input "text" at bounding box center [257, 233] width 201 height 25
type input "Planet Oat"
type input "Oat milk"
click at [193, 257] on p "Oat Milk" at bounding box center [188, 257] width 43 height 13
type input "Oat Milk"
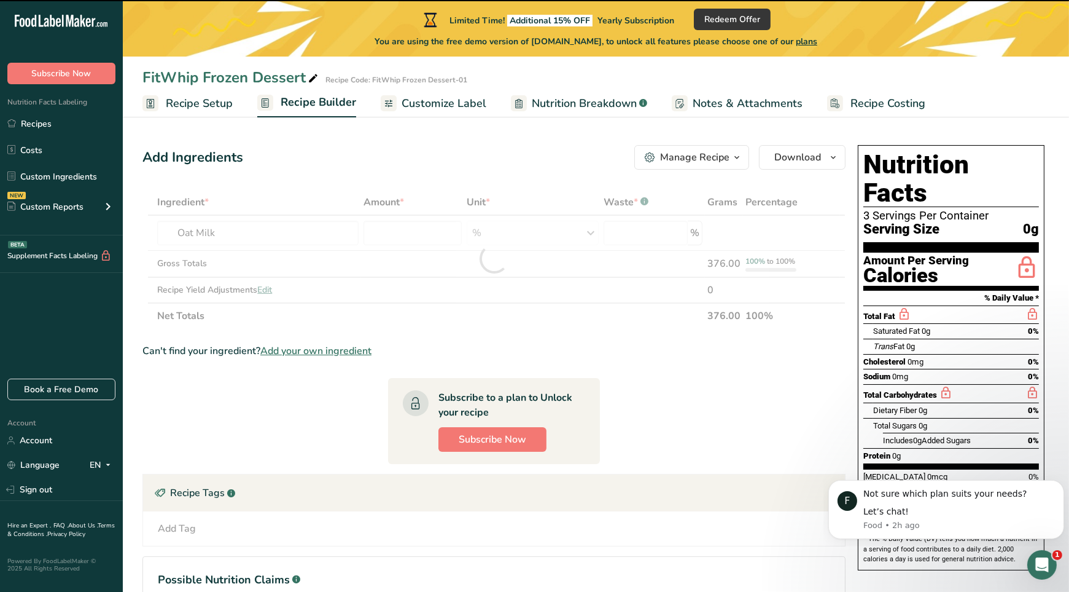
type input "0"
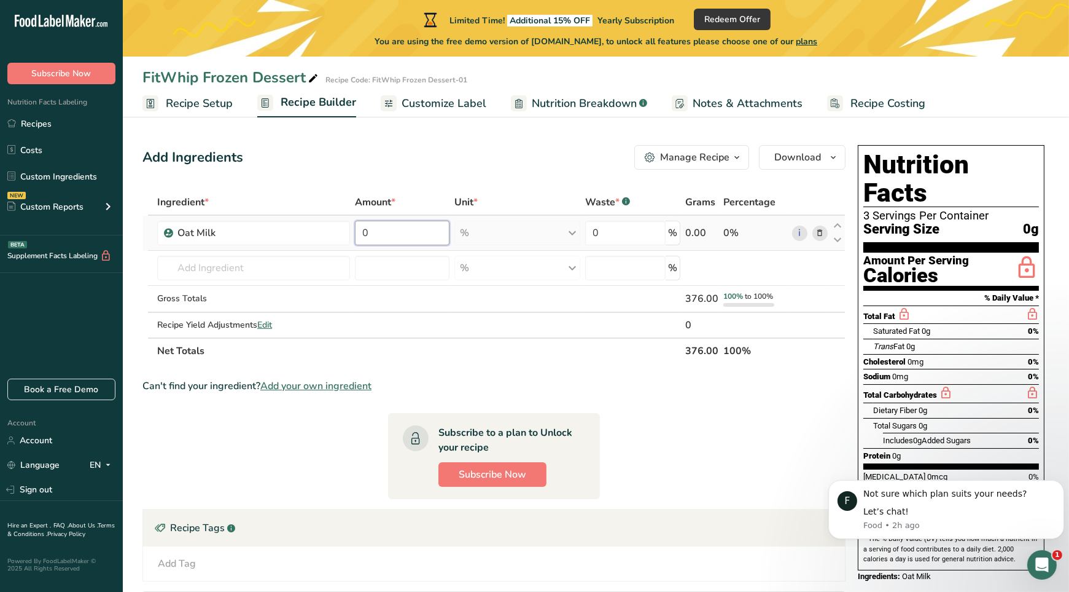
click at [372, 232] on input "0" at bounding box center [402, 233] width 95 height 25
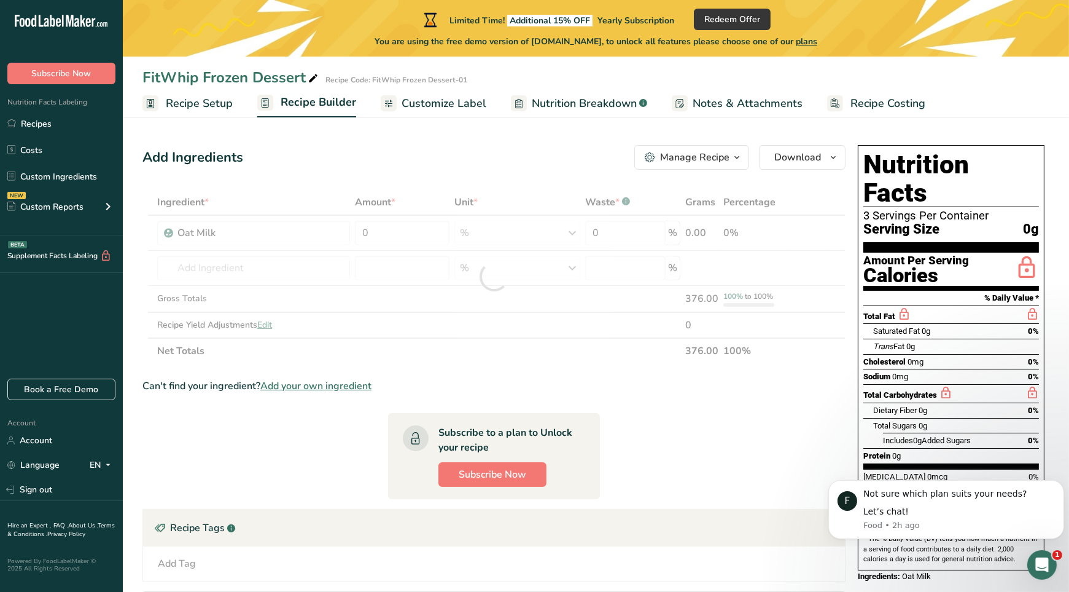
click at [216, 100] on span "Recipe Setup" at bounding box center [199, 103] width 67 height 17
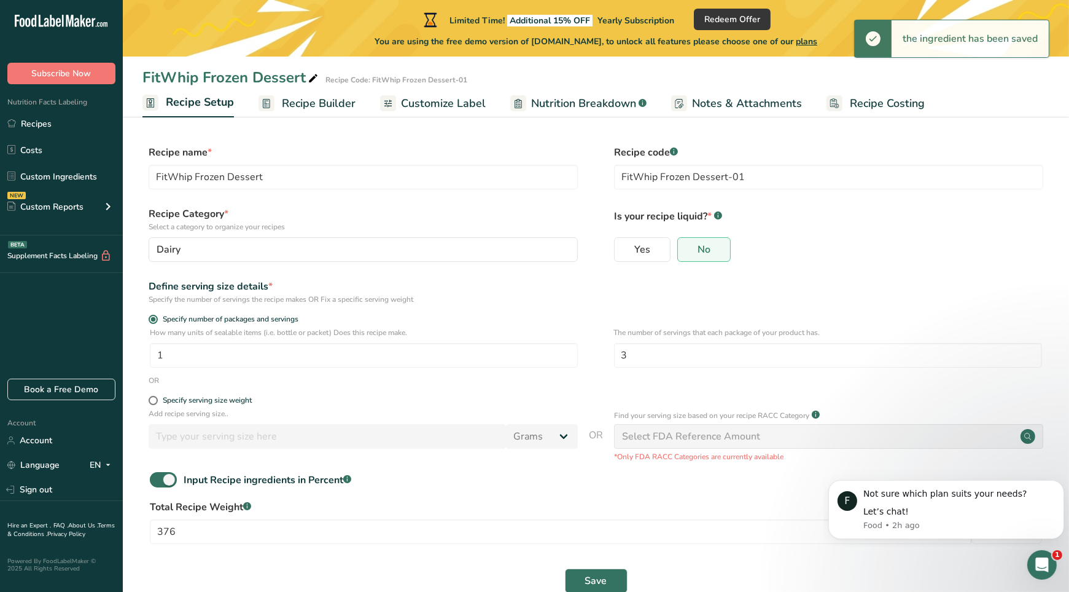
click at [315, 103] on span "Recipe Builder" at bounding box center [319, 103] width 74 height 17
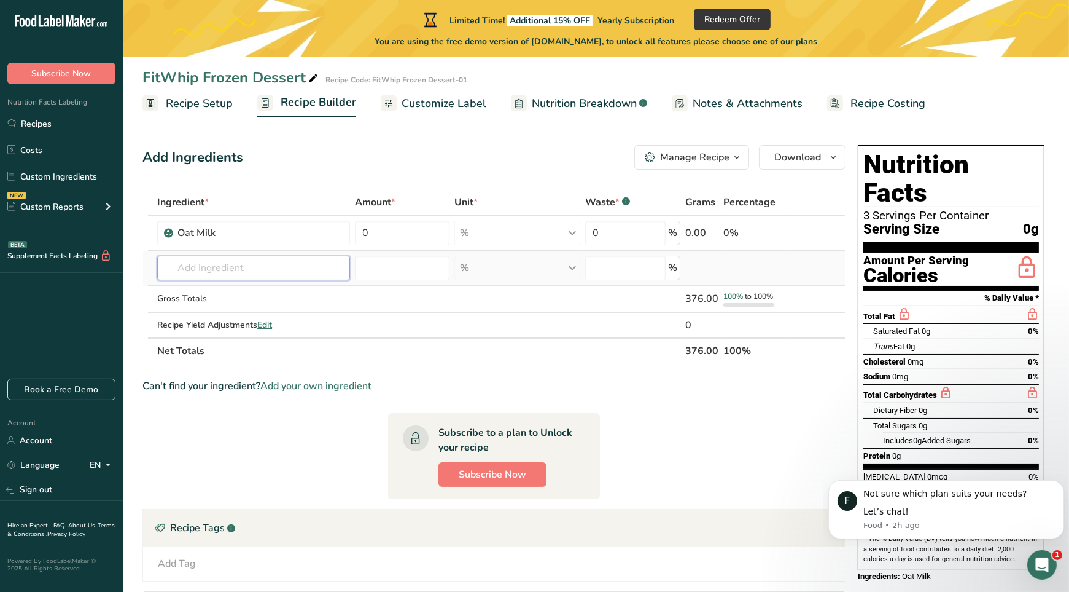
click at [273, 276] on input "text" at bounding box center [253, 268] width 193 height 25
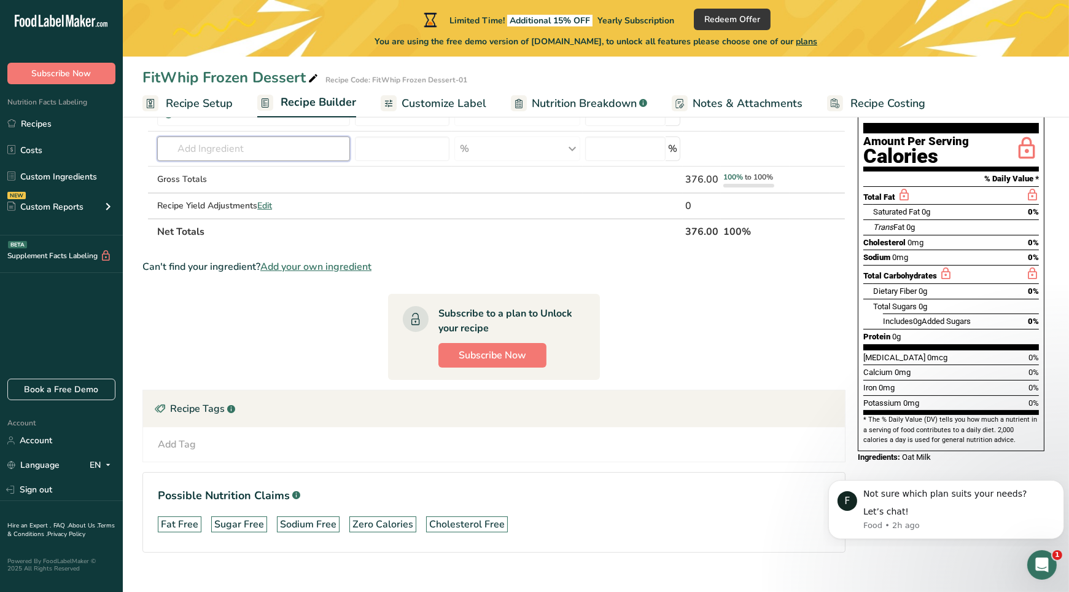
scroll to position [120, 0]
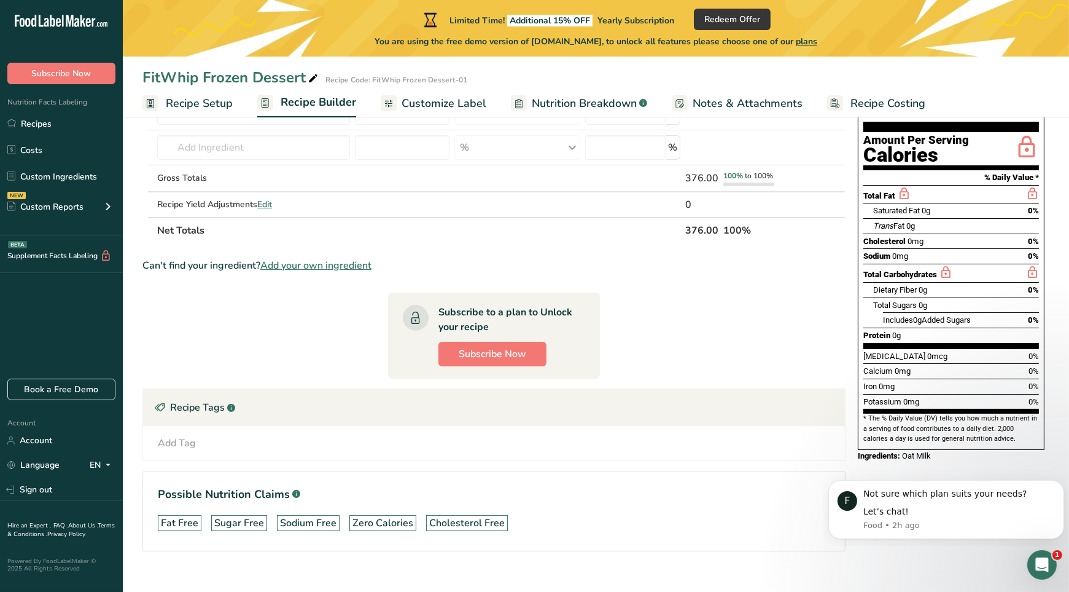
click at [329, 263] on span "Add your own ingredient" at bounding box center [315, 265] width 111 height 15
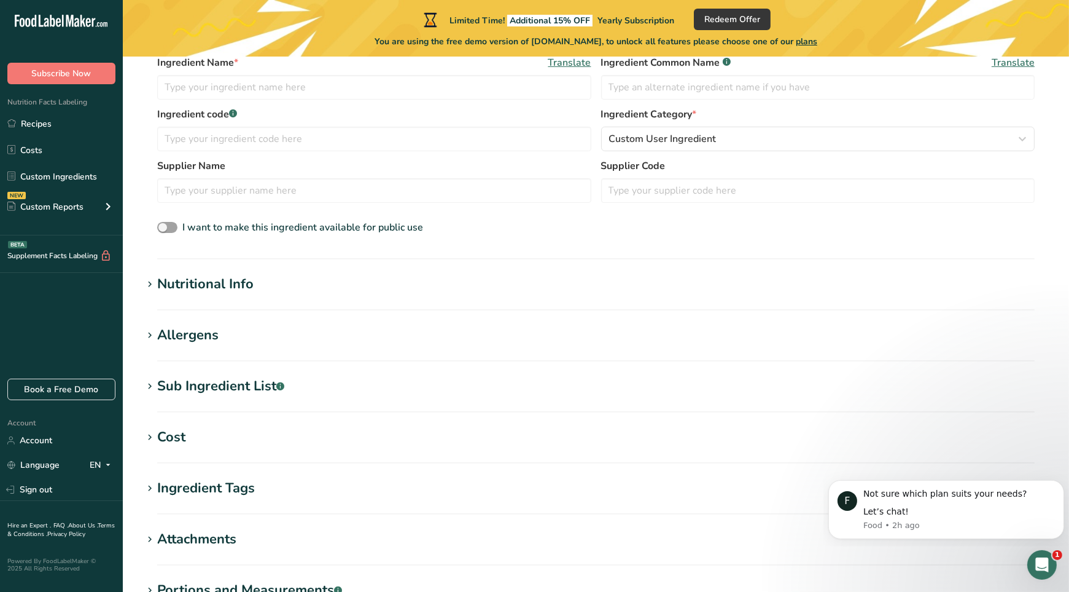
scroll to position [269, 0]
click at [351, 190] on input "text" at bounding box center [374, 190] width 434 height 25
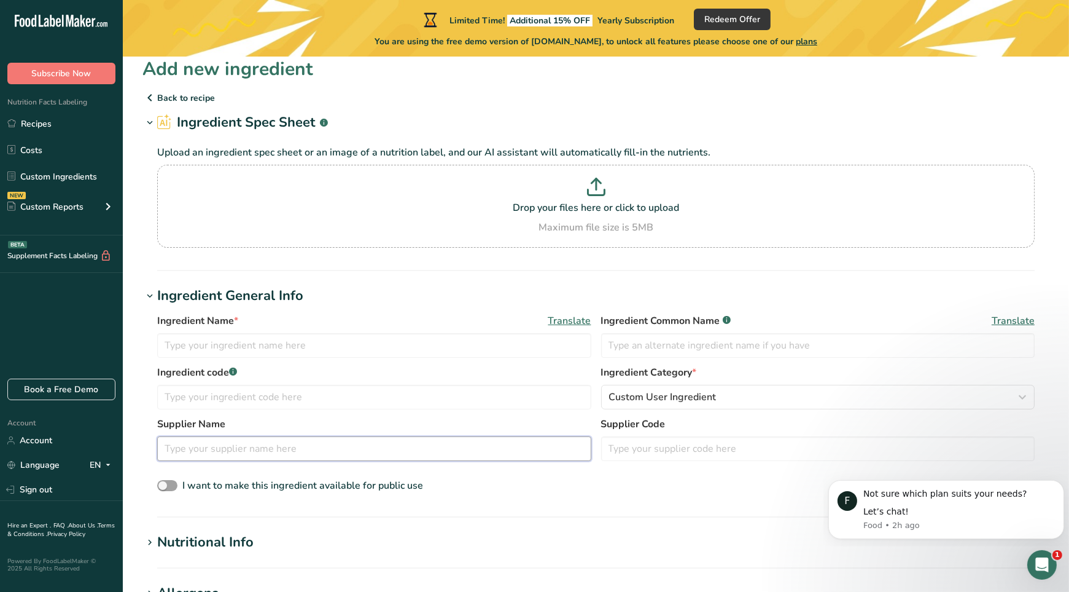
scroll to position [0, 0]
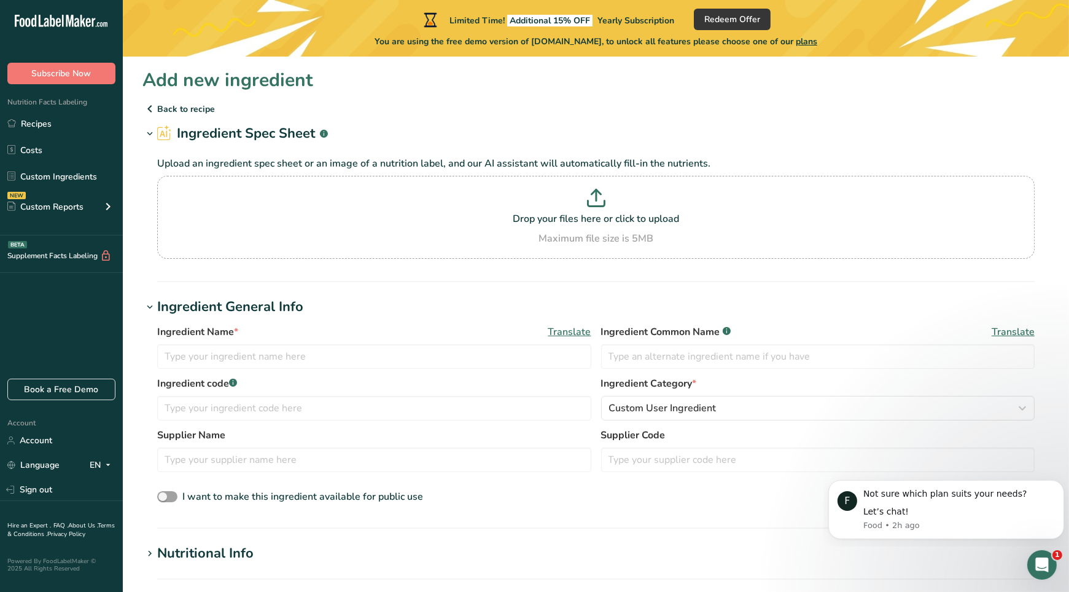
click at [174, 111] on p "Back to recipe" at bounding box center [596, 108] width 907 height 15
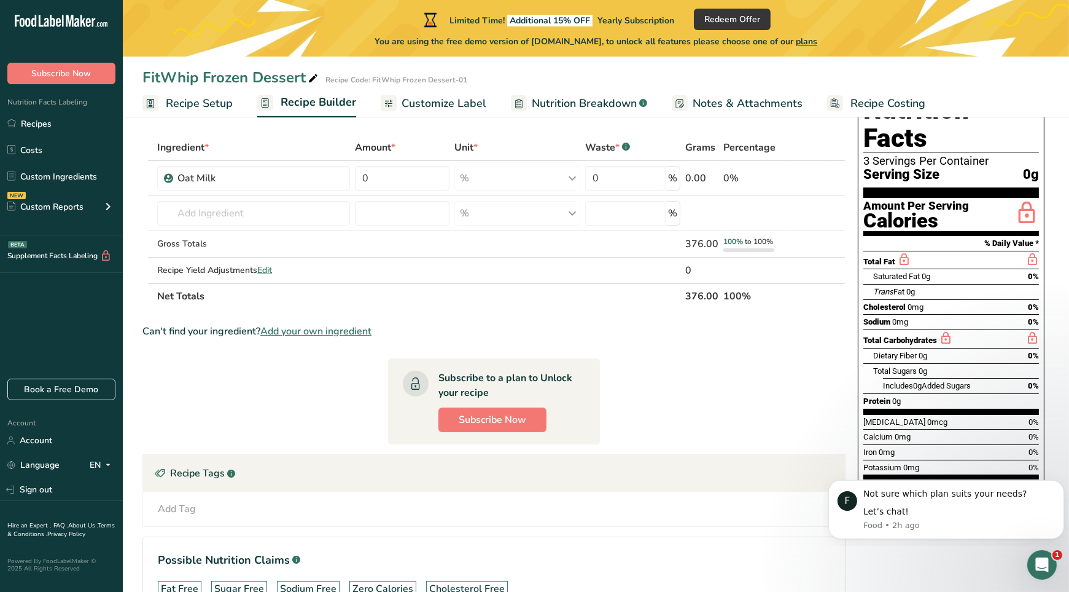
scroll to position [58, 0]
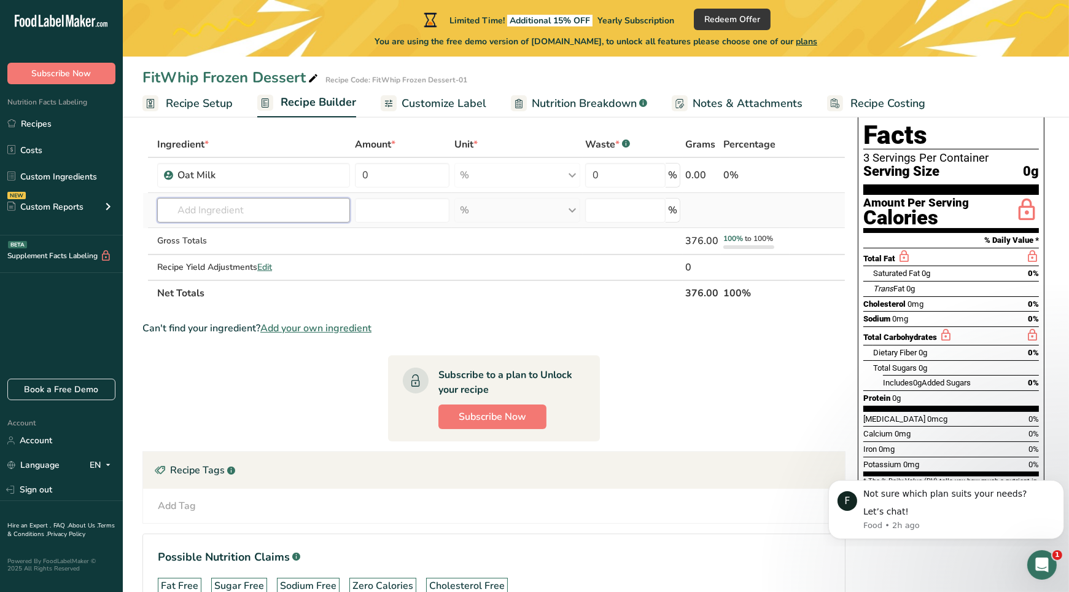
click at [273, 207] on input "text" at bounding box center [253, 210] width 193 height 25
click at [271, 267] on span "Edit" at bounding box center [264, 267] width 15 height 12
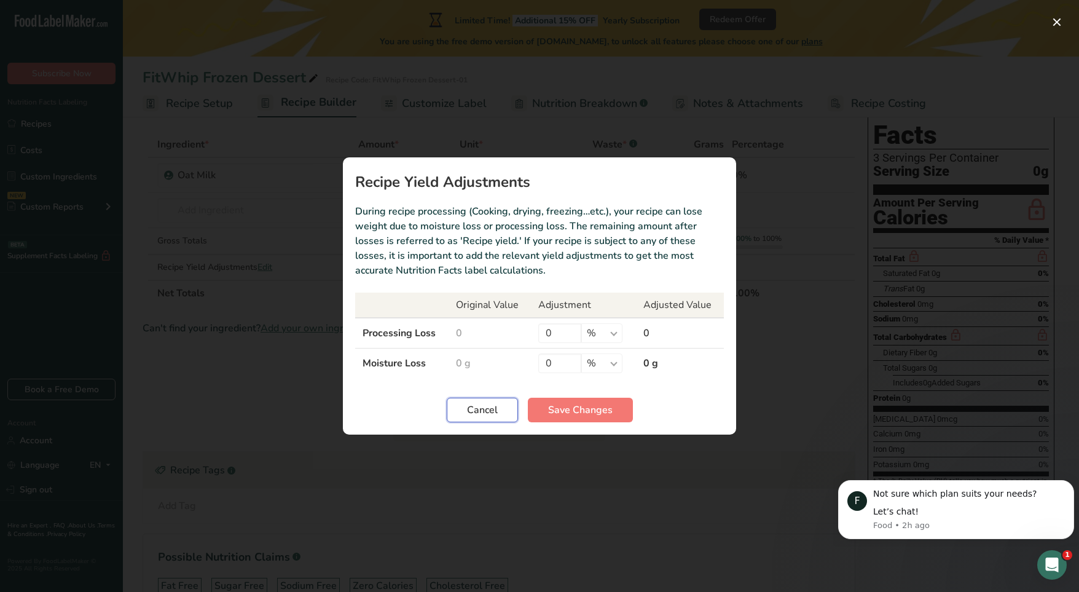
click at [477, 412] on span "Cancel" at bounding box center [482, 409] width 31 height 15
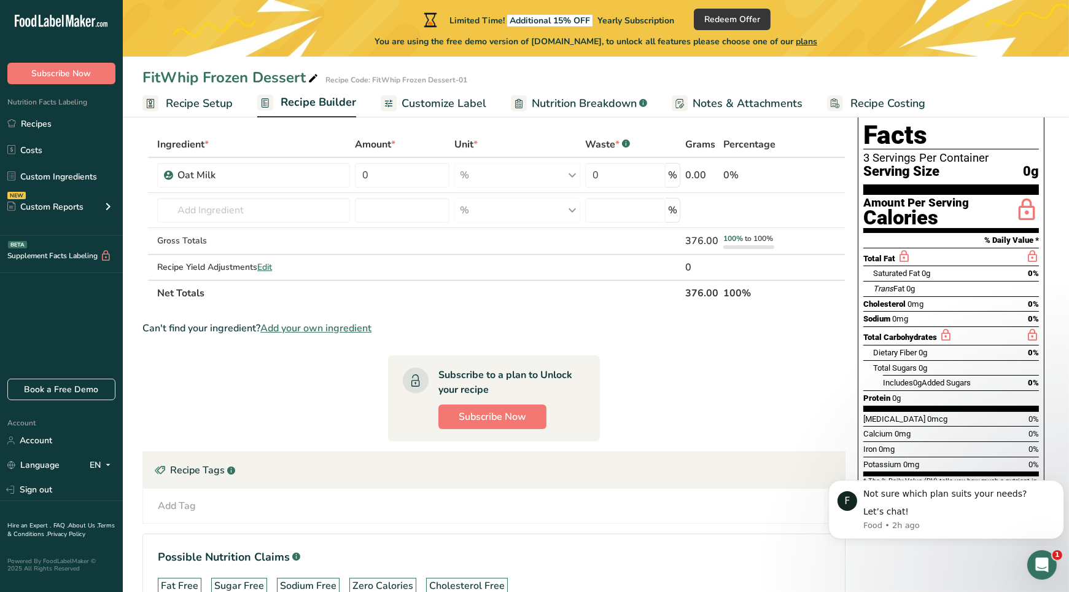
click at [321, 96] on span "Recipe Builder" at bounding box center [319, 102] width 76 height 17
click at [307, 195] on td "Almond flourrrrr 1211 Milk, whole, 3.25% milkfat, without added vitamin A and […" at bounding box center [254, 210] width 198 height 35
click at [308, 205] on input "text" at bounding box center [253, 210] width 193 height 25
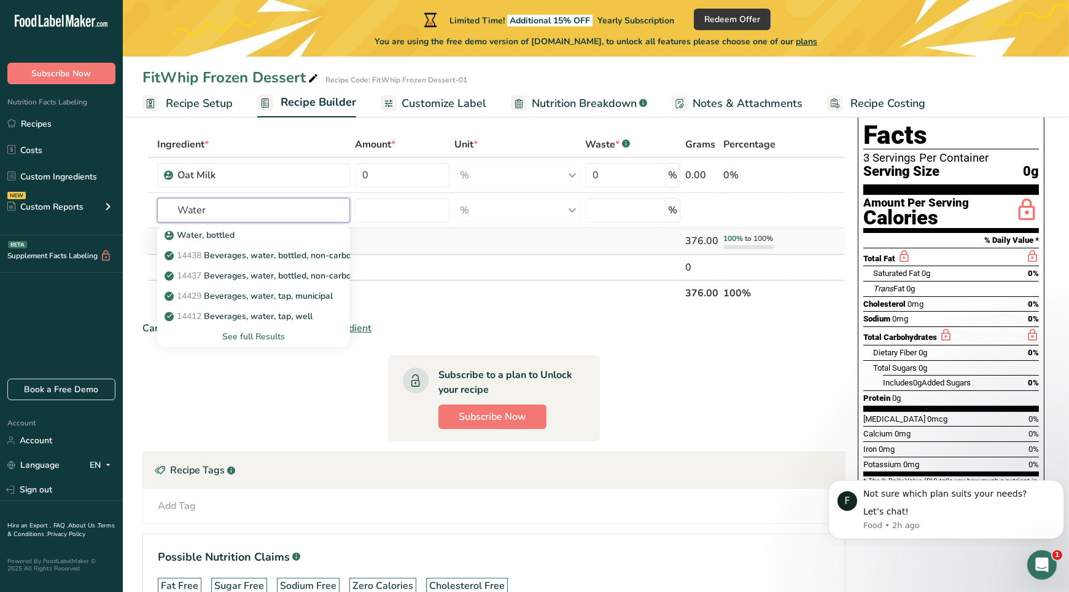
type input "Water"
click at [386, 238] on td at bounding box center [403, 241] width 100 height 27
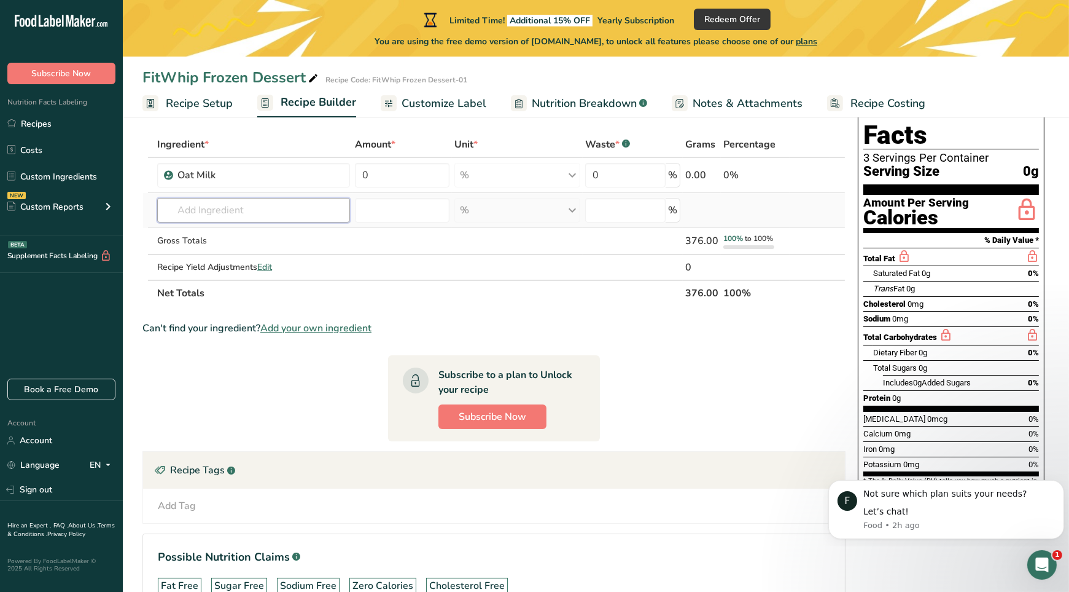
click at [288, 211] on input "text" at bounding box center [253, 210] width 193 height 25
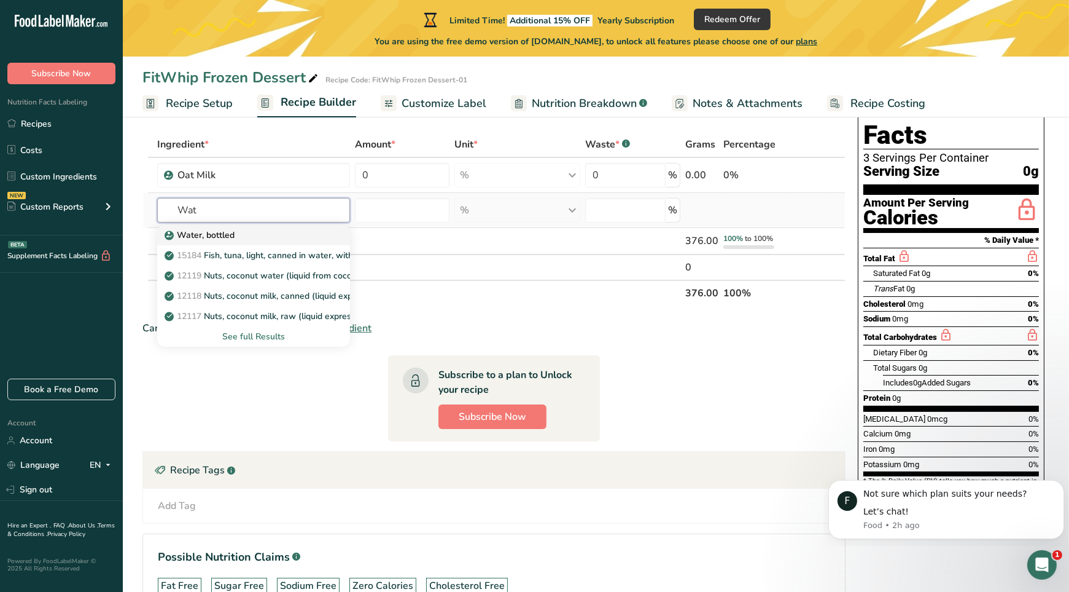
type input "Wat"
click at [206, 236] on p "Water, bottled" at bounding box center [201, 234] width 68 height 13
type input "Water, bottled"
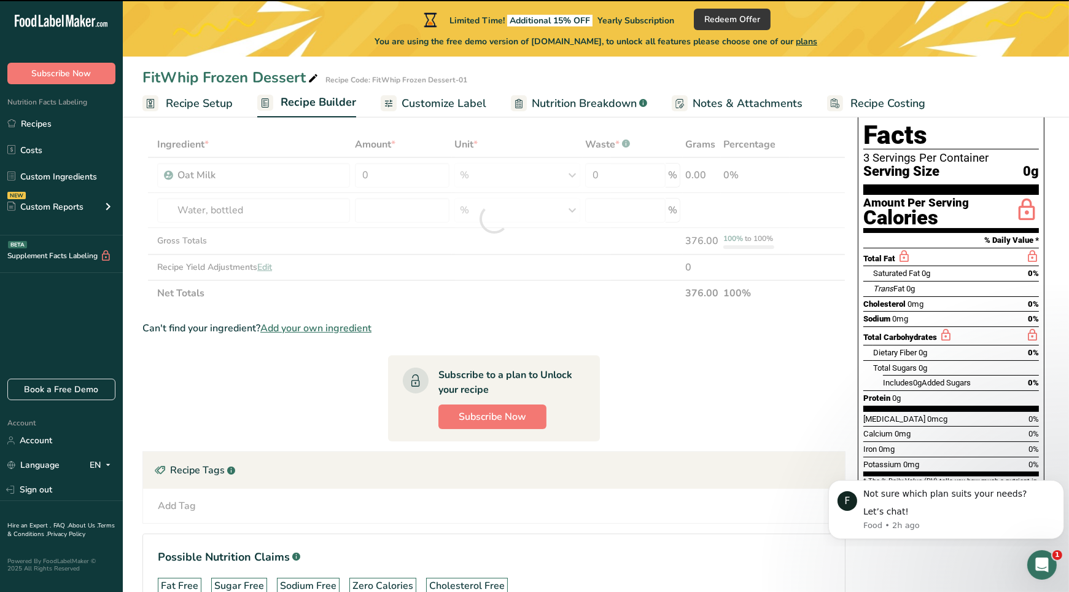
type input "0"
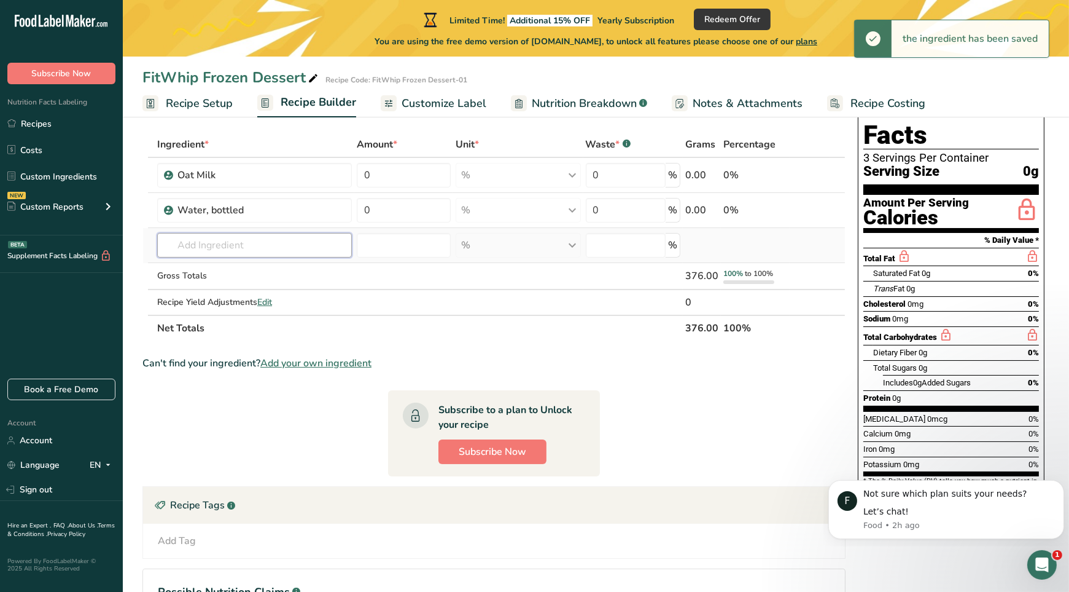
click at [205, 237] on input "text" at bounding box center [254, 245] width 195 height 25
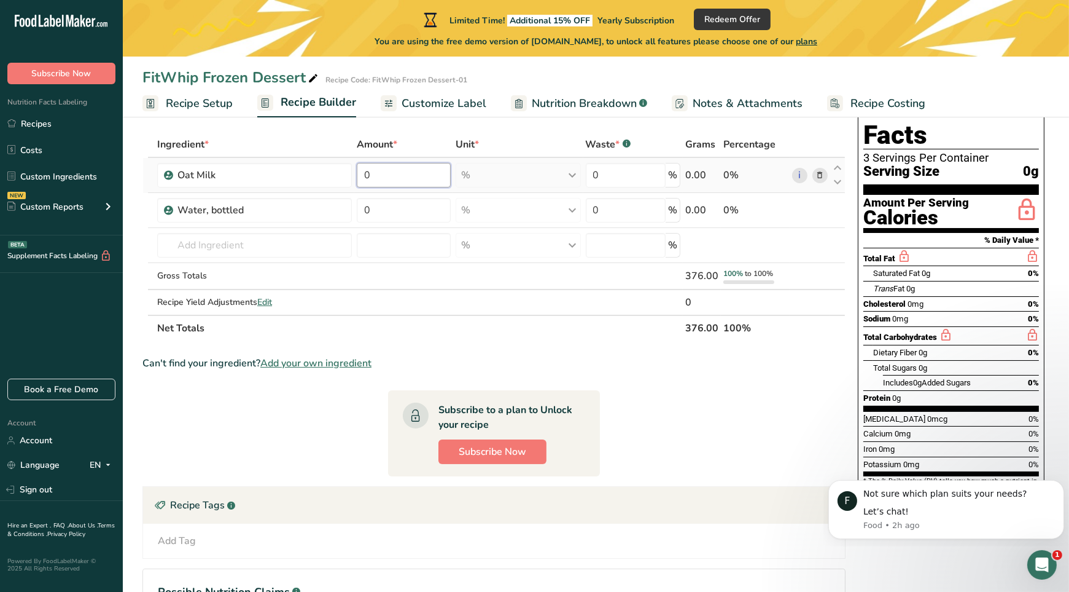
click at [426, 174] on input "0" at bounding box center [404, 175] width 95 height 25
click at [306, 243] on div "Ingredient * Amount * Unit * Waste * .a-a{fill:#347362;}.b-a{fill:#fff;} Grams …" at bounding box center [494, 235] width 703 height 209
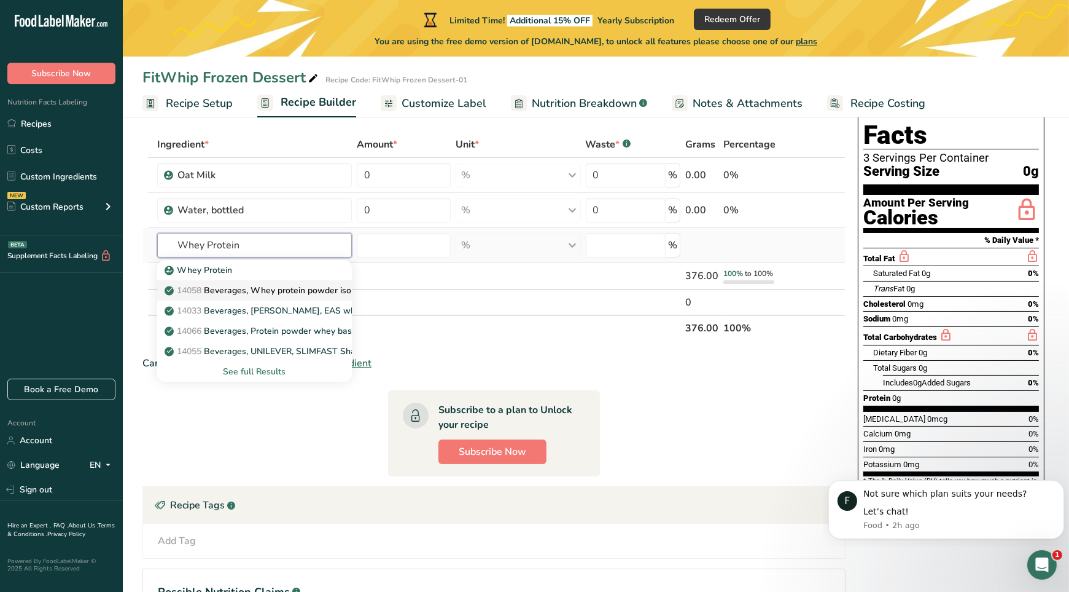
type input "Whey Protein"
click at [298, 287] on p "14058 Beverages, Whey protein powder isolate" at bounding box center [267, 290] width 200 height 13
type input "Beverages, Whey protein powder isolate"
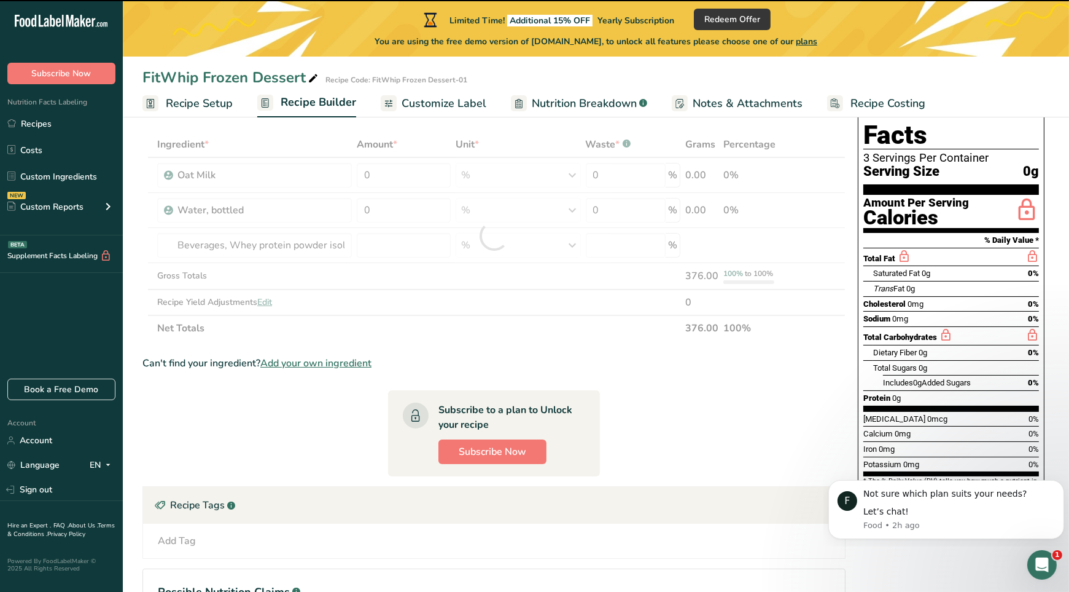
type input "0"
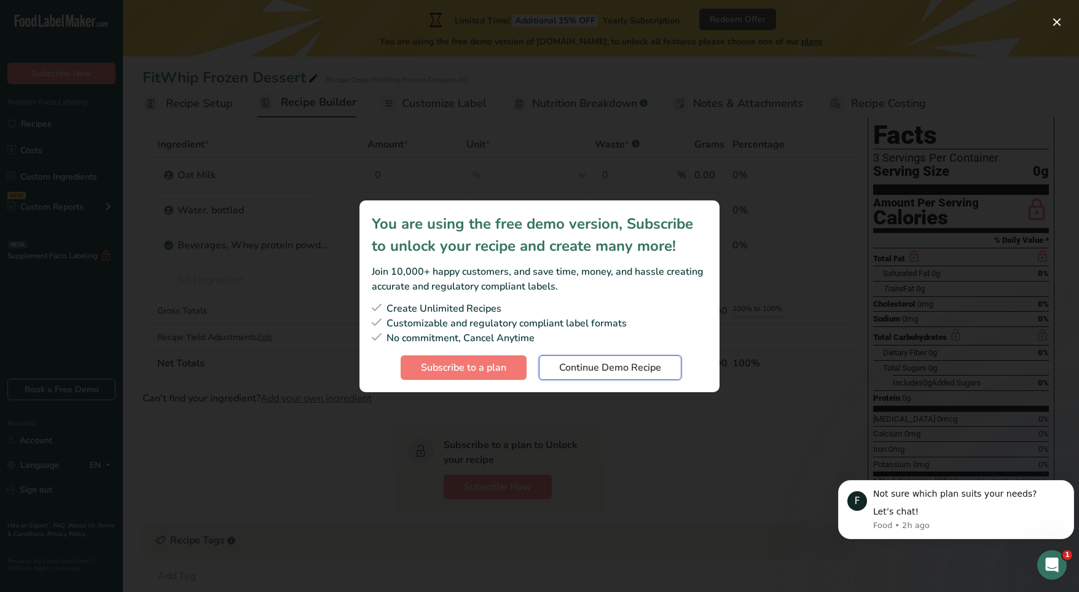
click at [617, 372] on span "Continue Demo Recipe" at bounding box center [610, 367] width 102 height 15
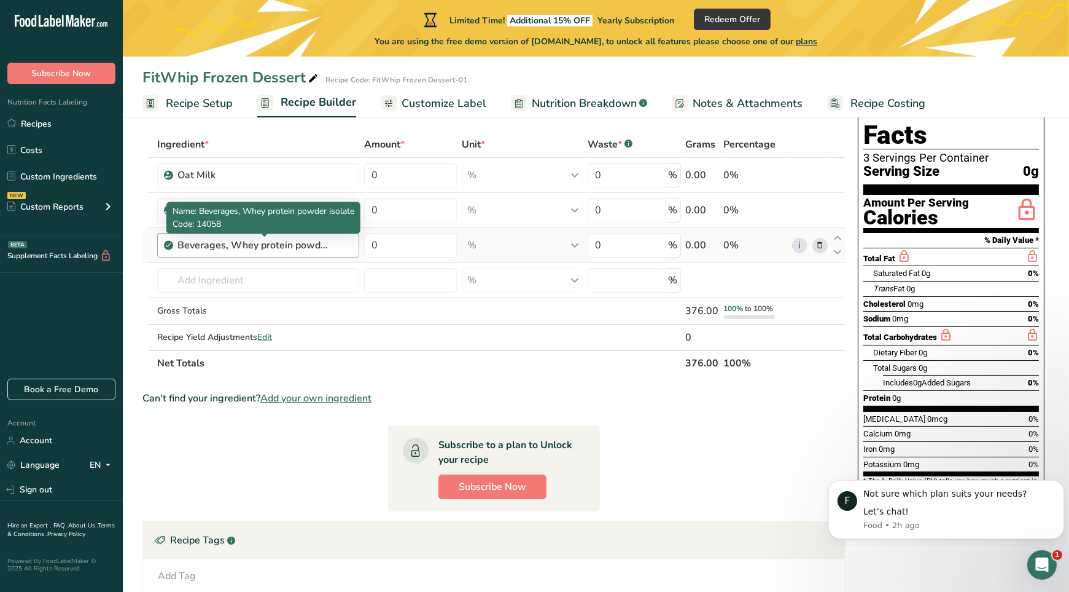
click at [308, 244] on div "Beverages, Whey protein powder isolate" at bounding box center [255, 245] width 154 height 15
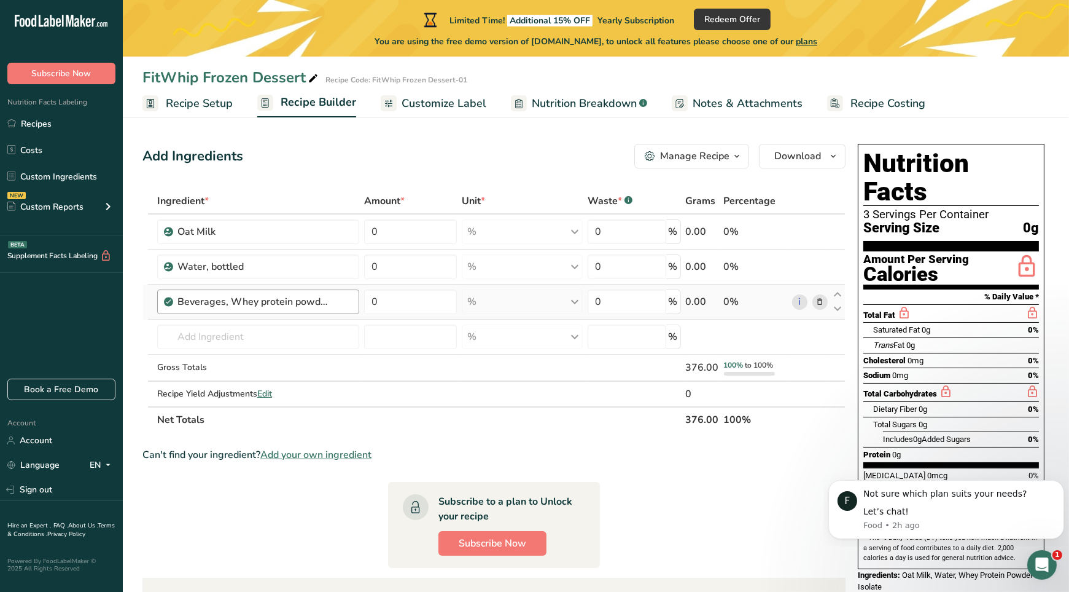
scroll to position [0, 0]
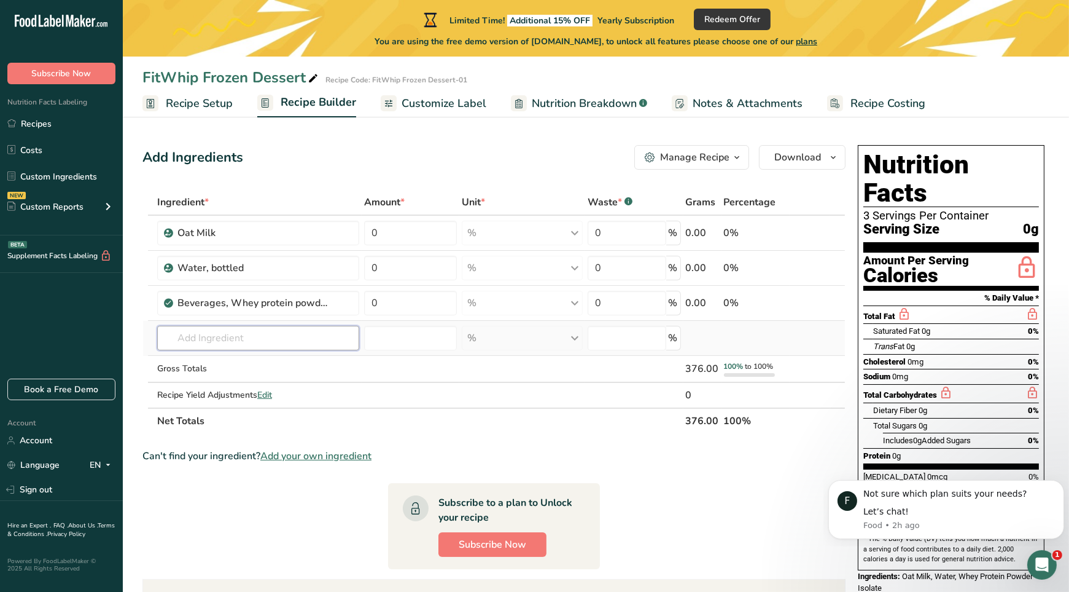
click at [268, 340] on input "text" at bounding box center [258, 338] width 203 height 25
type input "Allulose"
click at [386, 369] on td at bounding box center [410, 369] width 97 height 27
click at [341, 333] on input "text" at bounding box center [258, 338] width 203 height 25
